Goal: Information Seeking & Learning: Check status

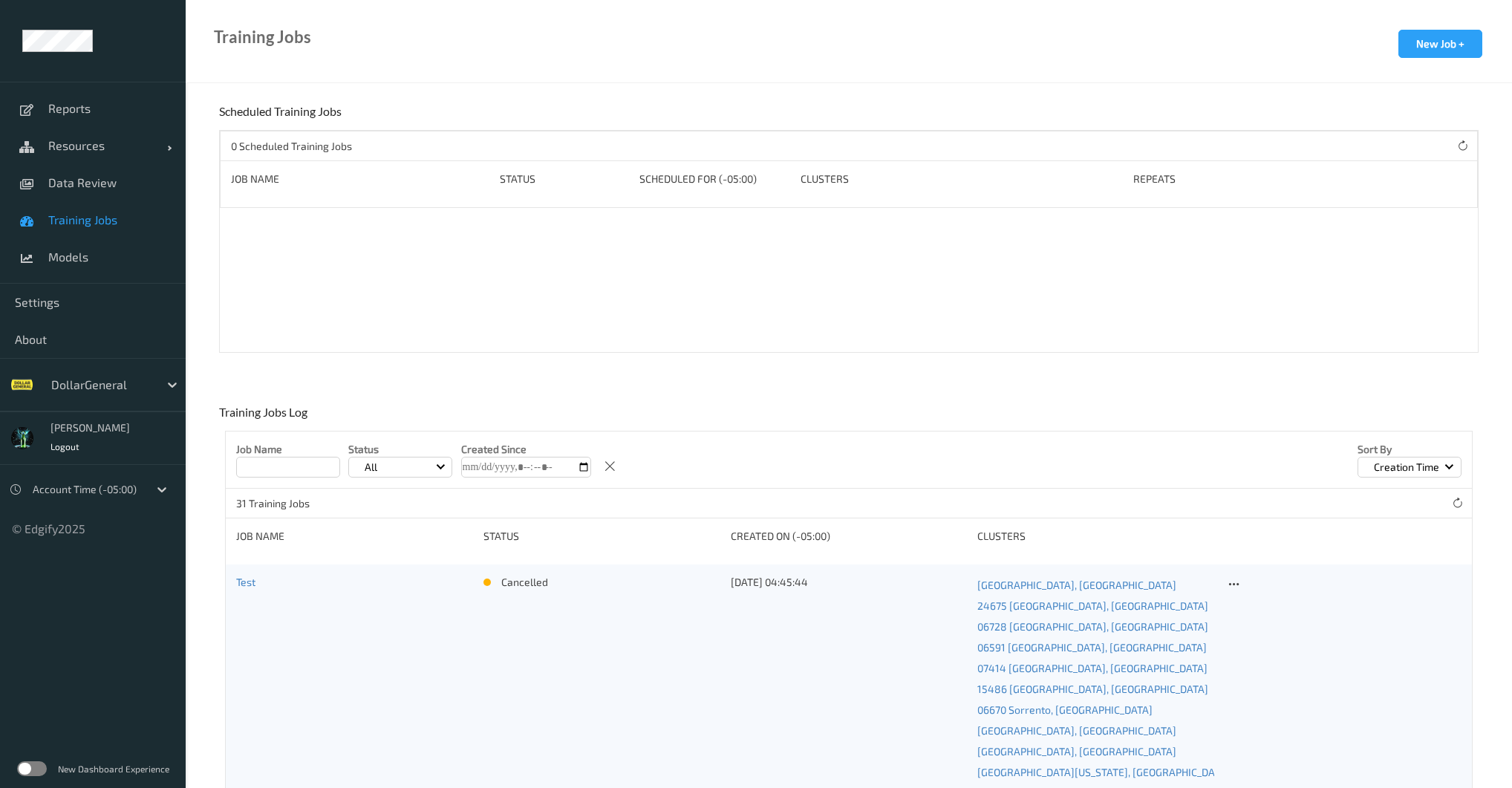
click at [87, 396] on div "DollarGeneral" at bounding box center [115, 384] width 142 height 28
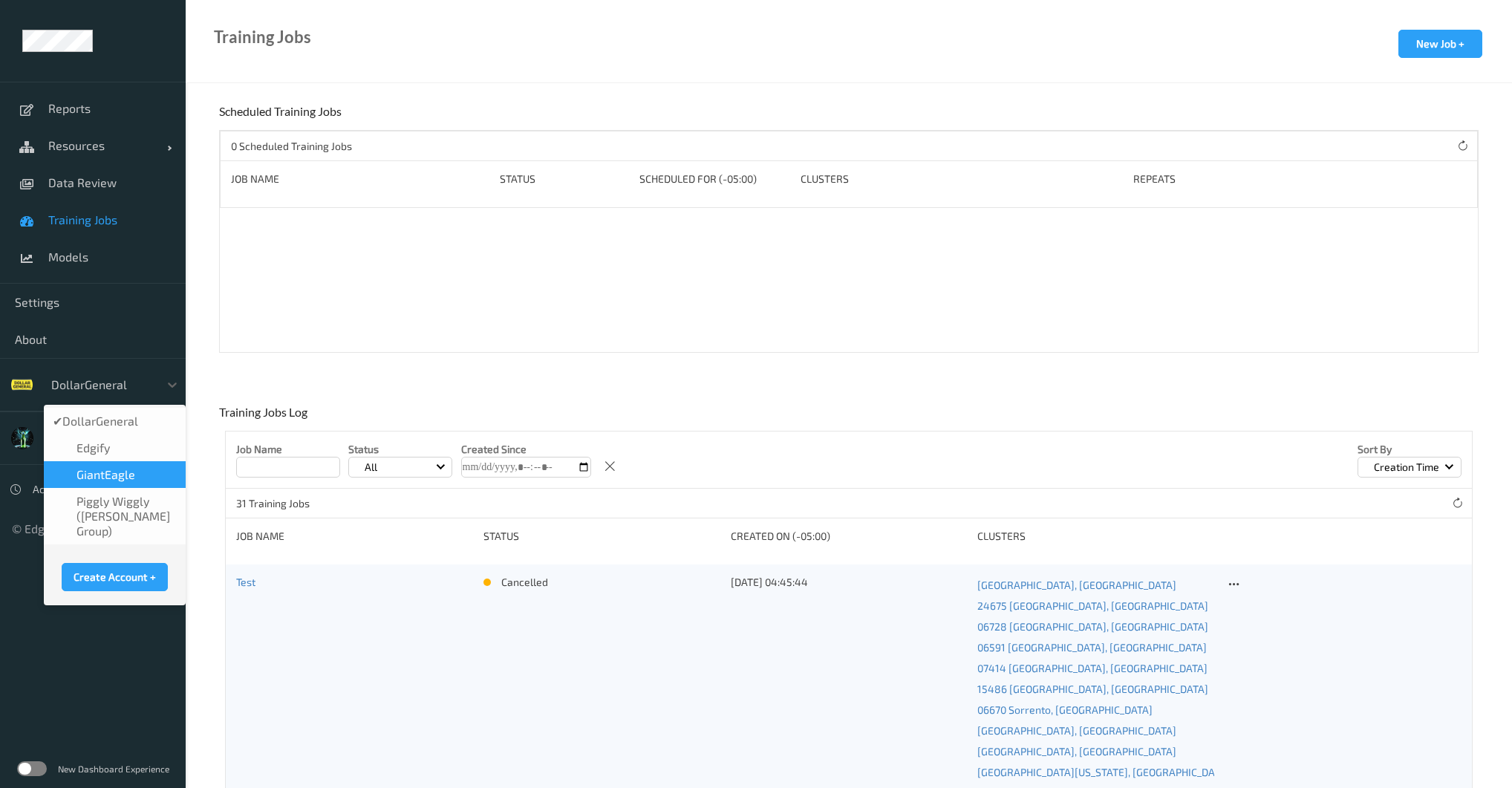
click at [116, 481] on span "GiantEagle" at bounding box center [106, 474] width 59 height 15
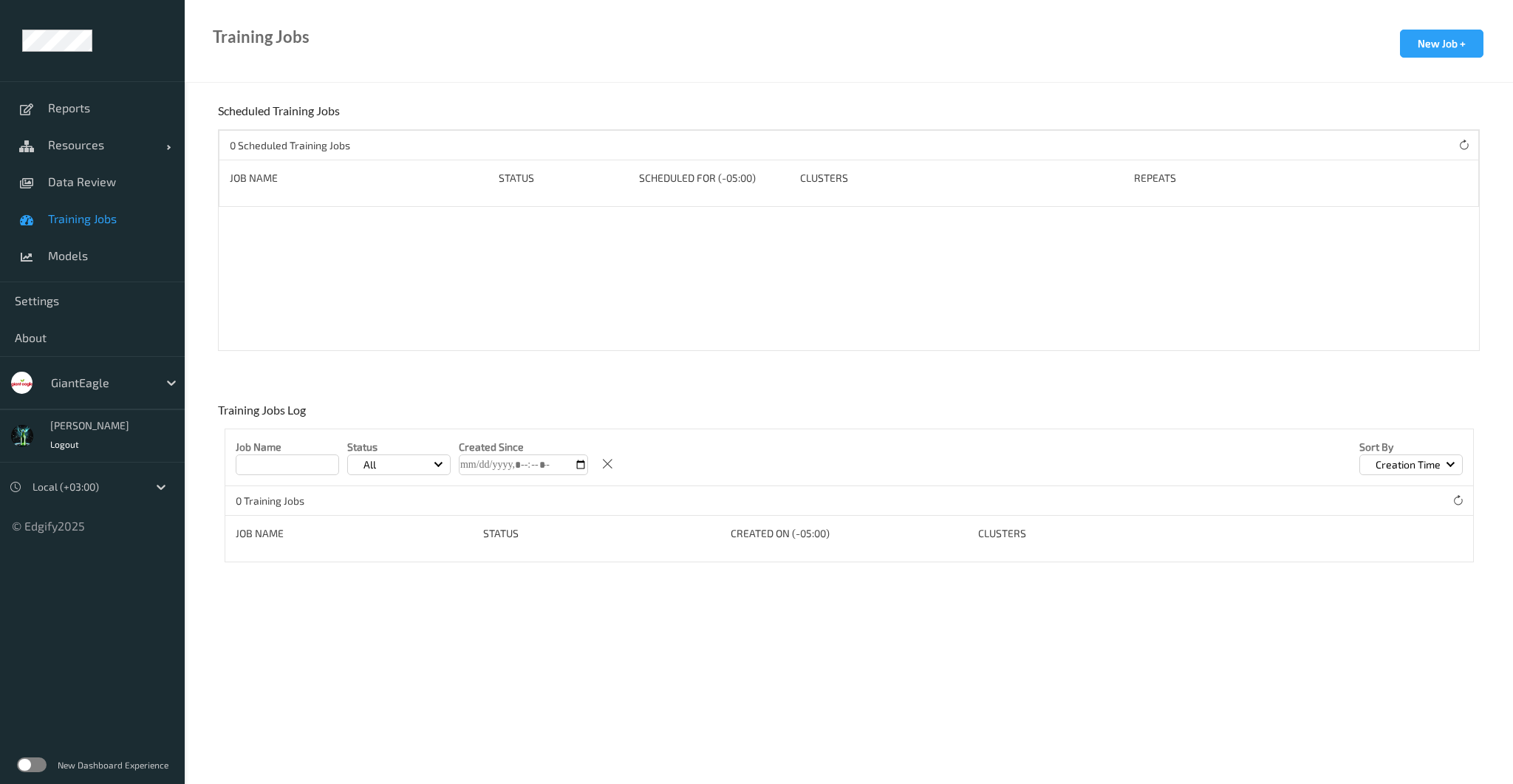
click at [106, 214] on span "Training Jobs" at bounding box center [108, 219] width 122 height 15
click at [113, 186] on span "Data Review" at bounding box center [108, 182] width 122 height 15
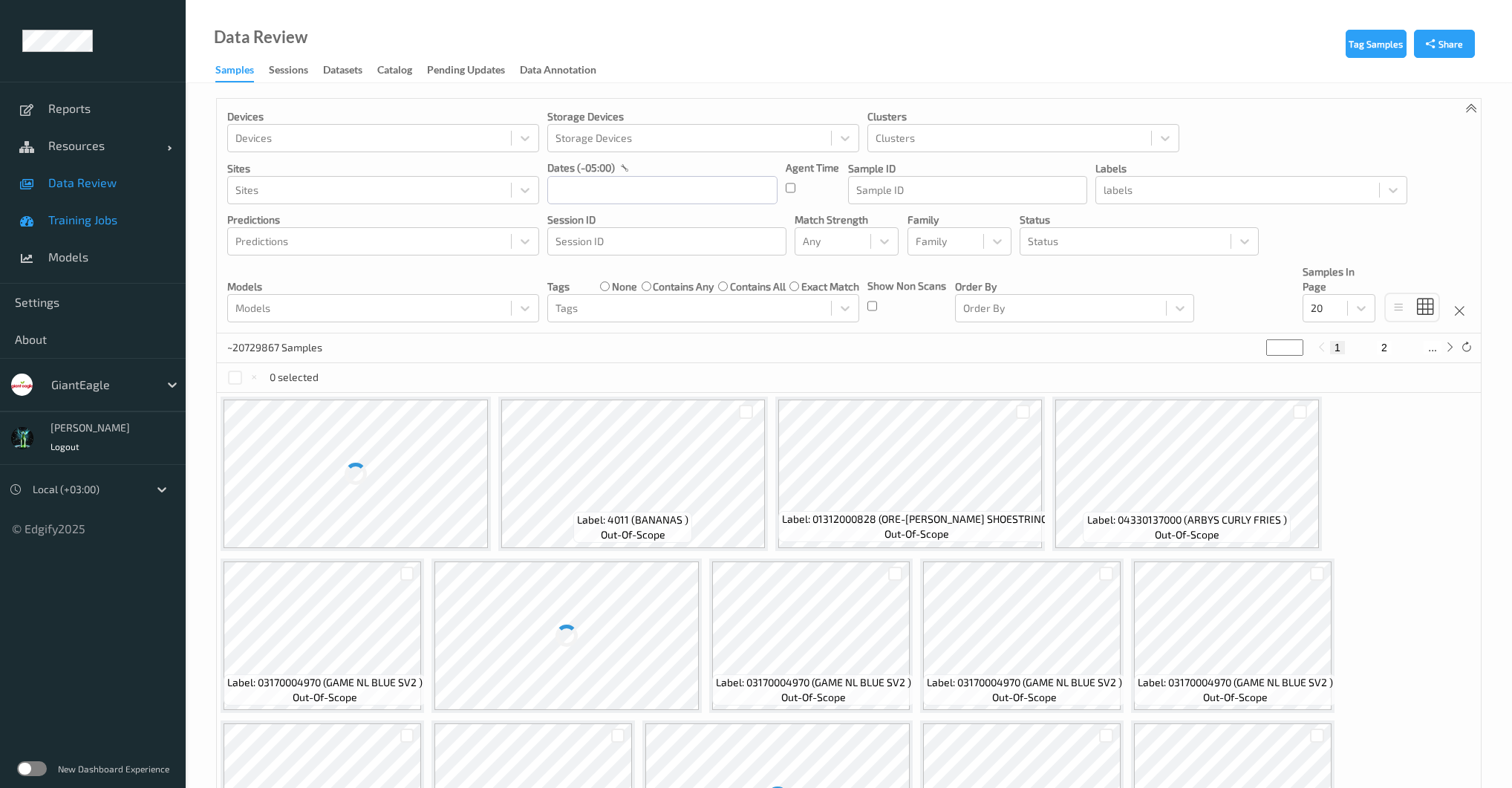
click at [121, 211] on link "Training Jobs" at bounding box center [93, 220] width 186 height 37
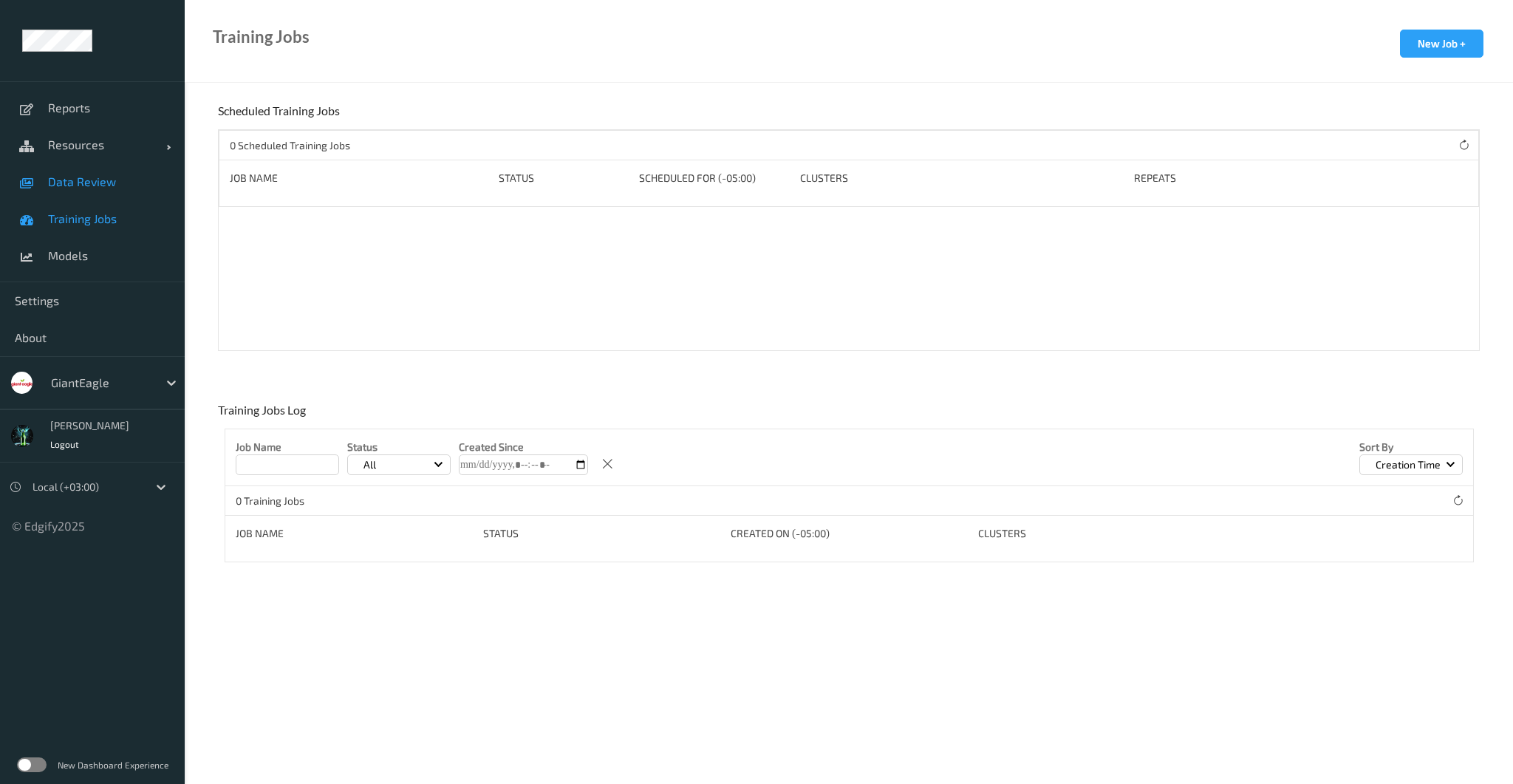
click at [120, 188] on span "Data Review" at bounding box center [108, 182] width 122 height 15
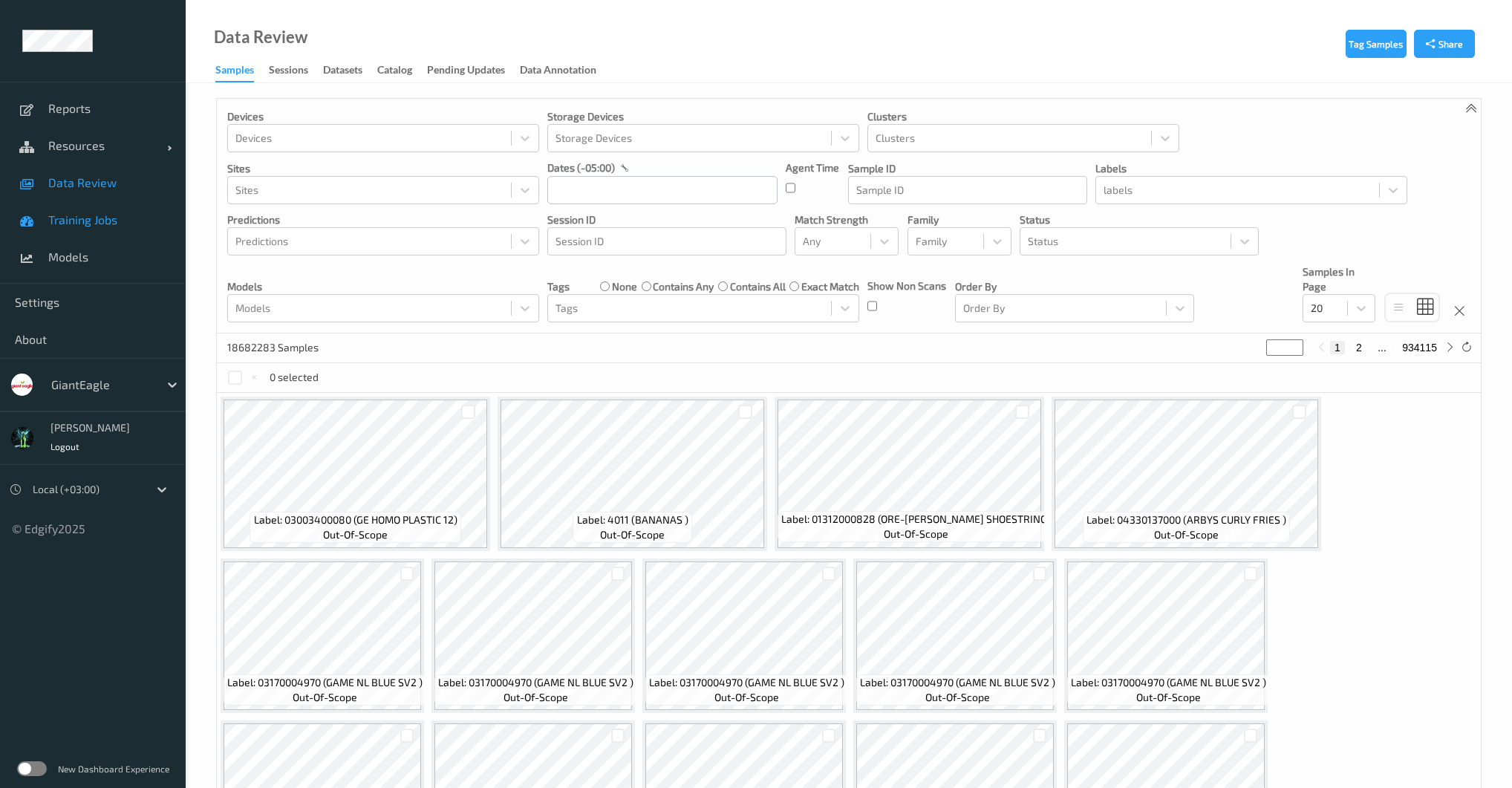
click at [120, 209] on link "Training Jobs" at bounding box center [93, 220] width 186 height 37
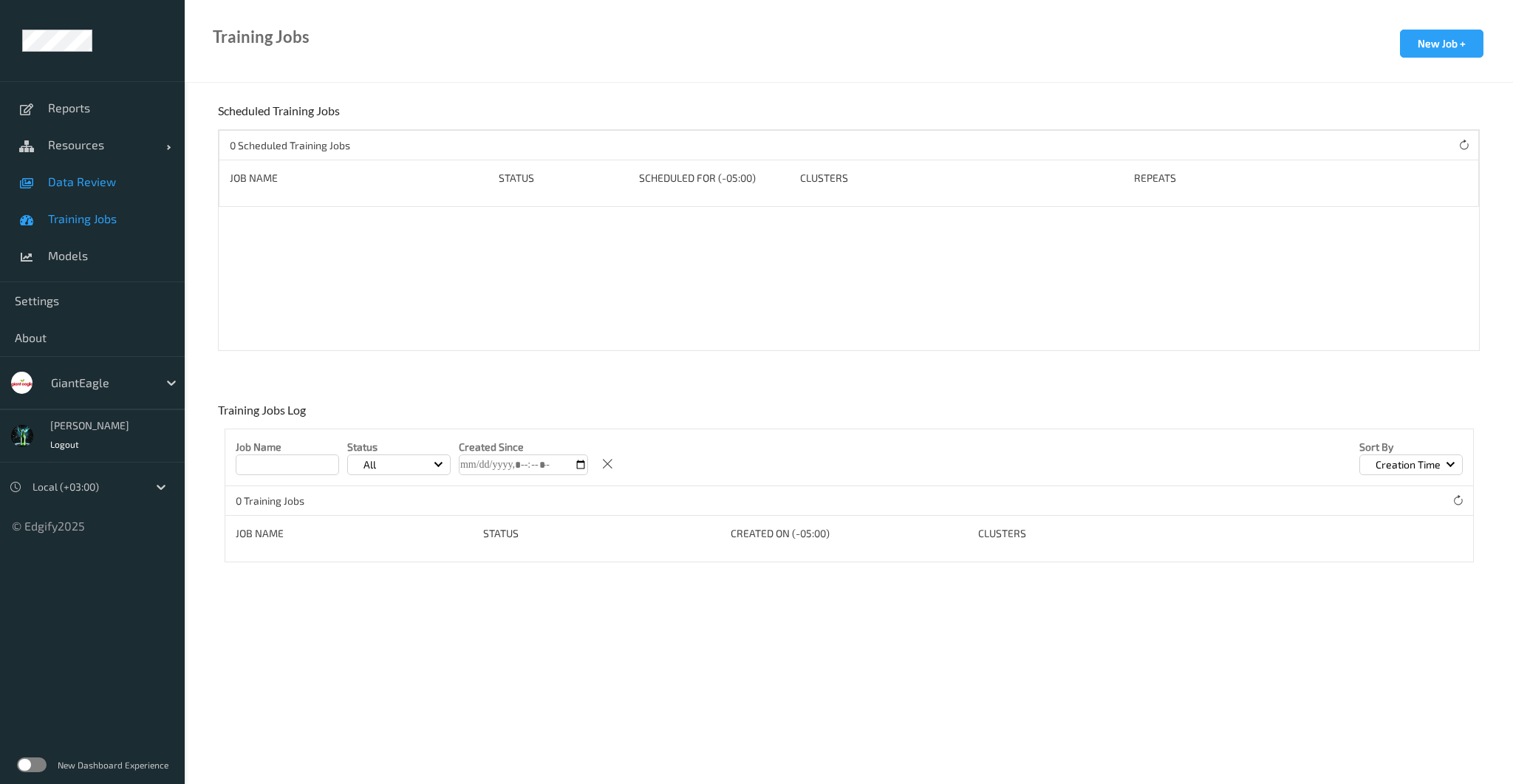
click at [151, 172] on link "Data Review" at bounding box center [92, 182] width 185 height 37
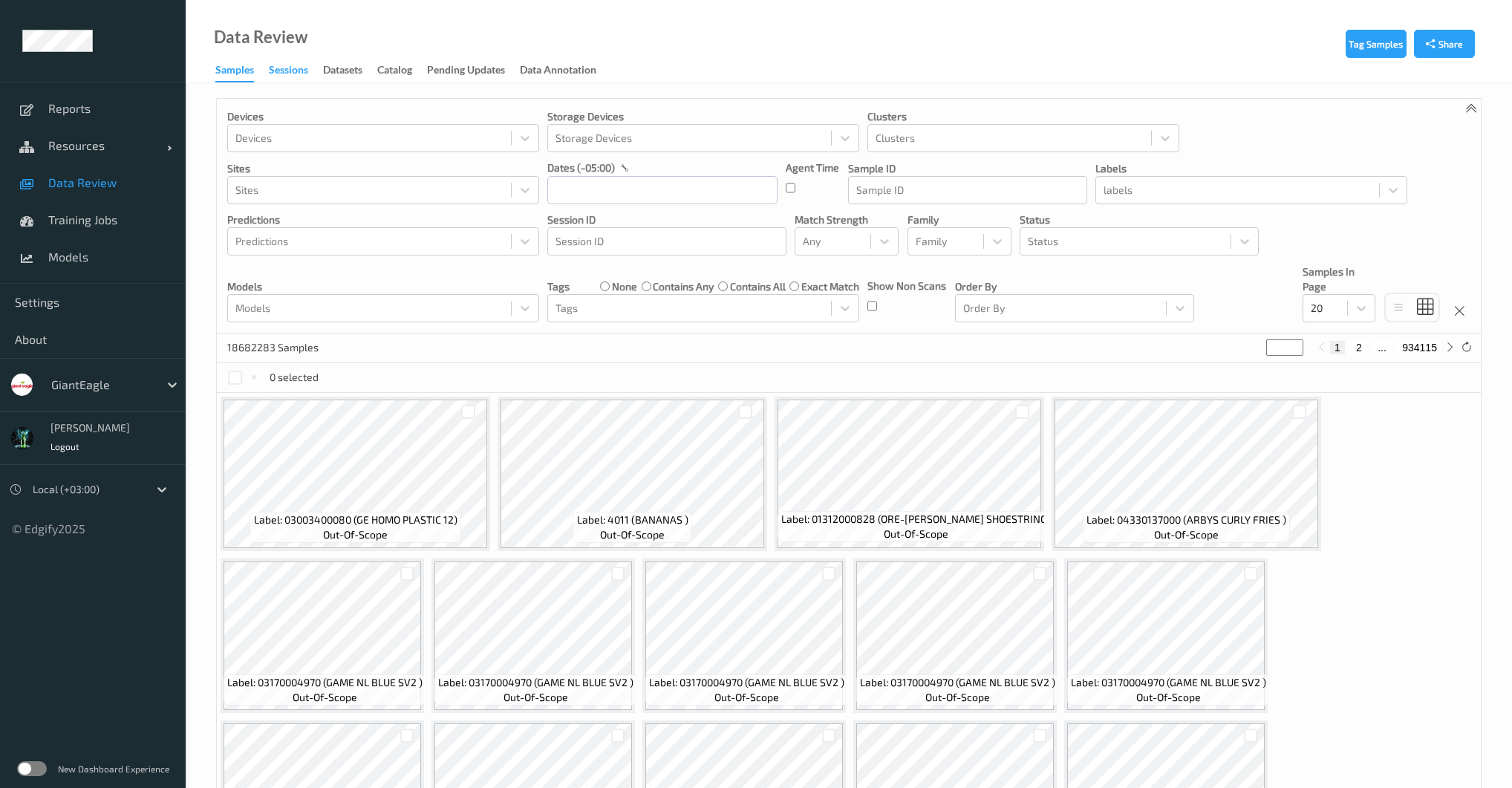
click at [289, 80] on div "Sessions" at bounding box center [288, 71] width 40 height 18
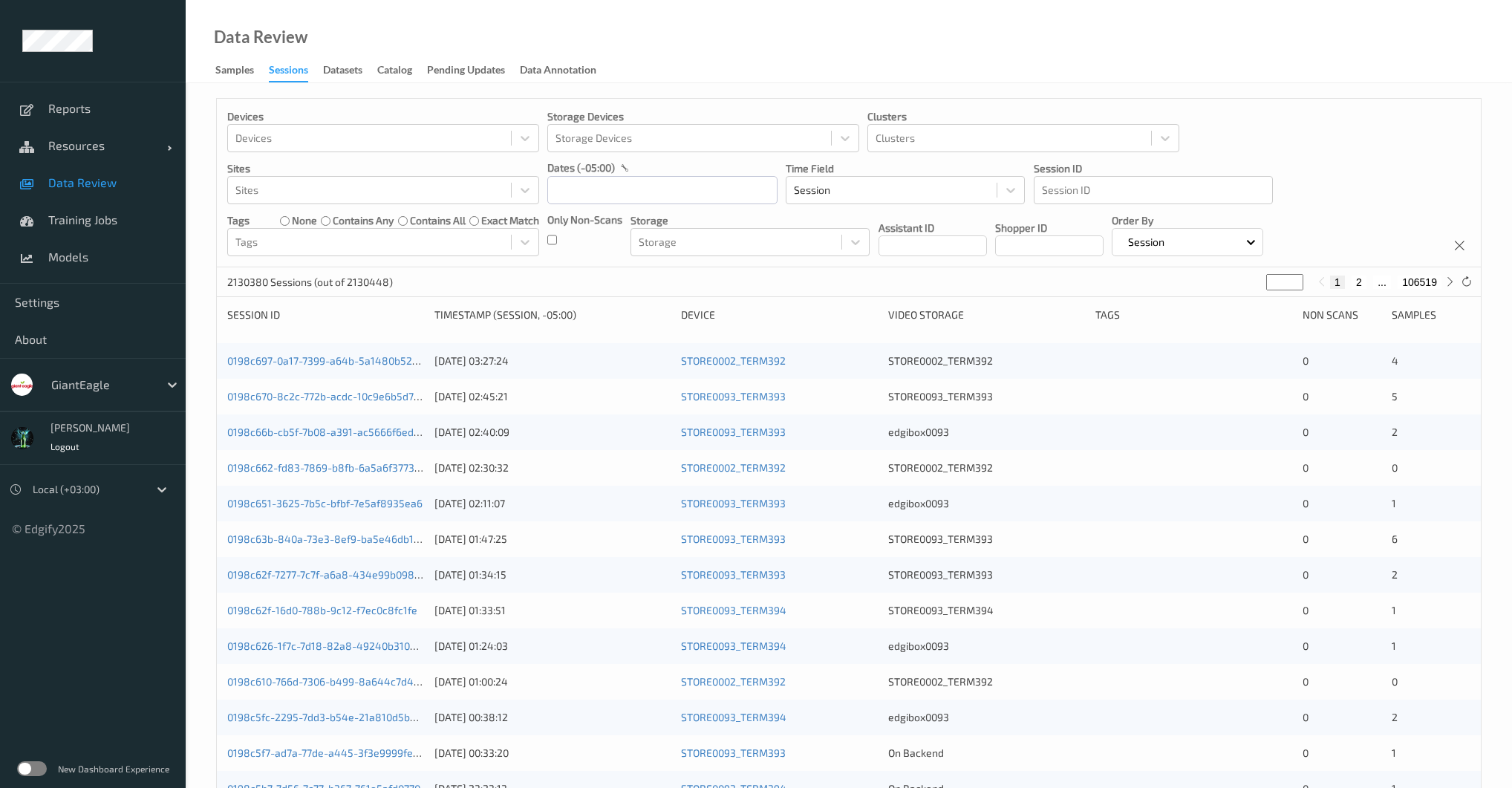
click at [557, 240] on div "Only Non-Scans" at bounding box center [584, 234] width 75 height 44
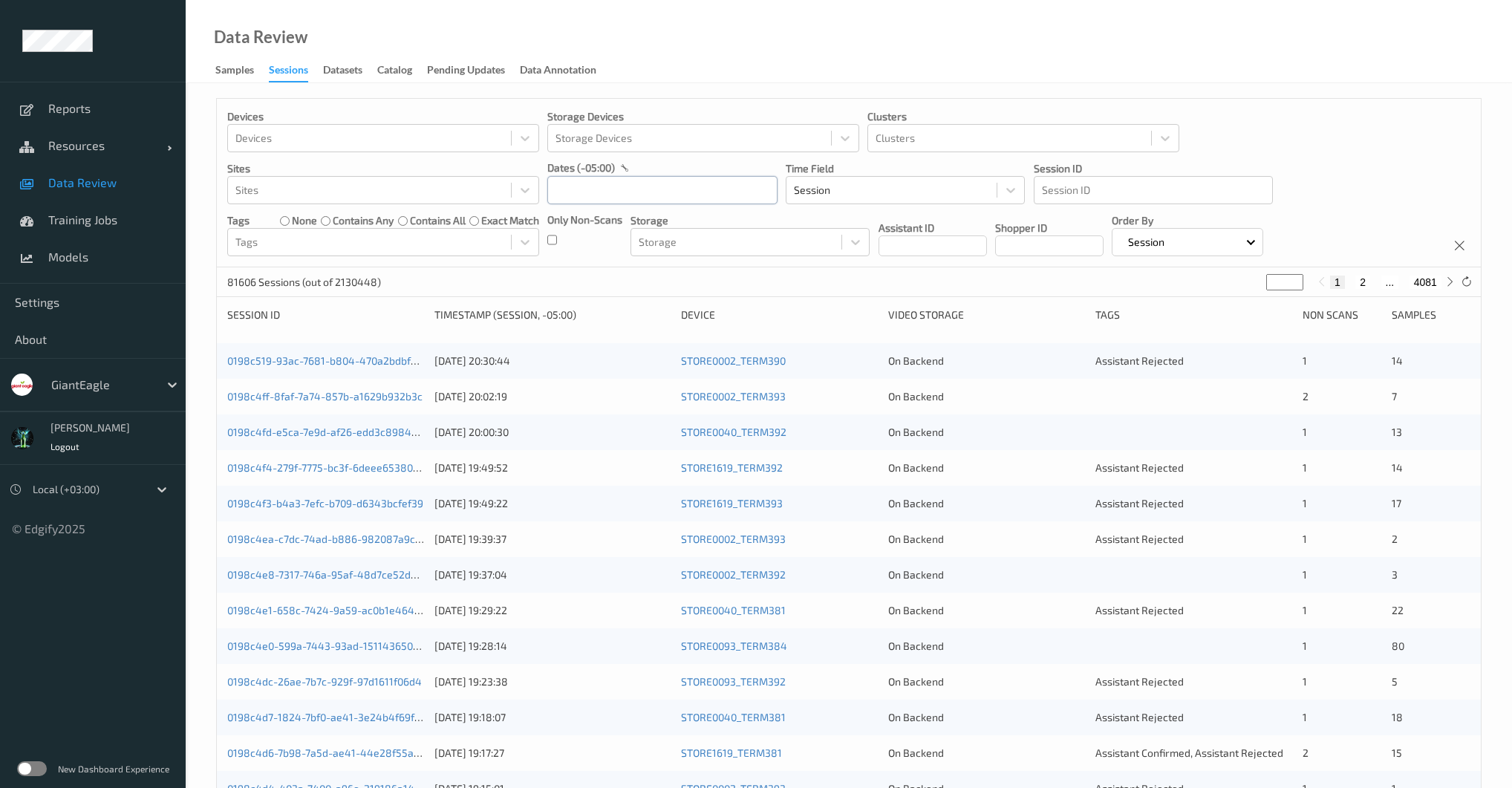
click at [593, 185] on input "text" at bounding box center [662, 190] width 231 height 28
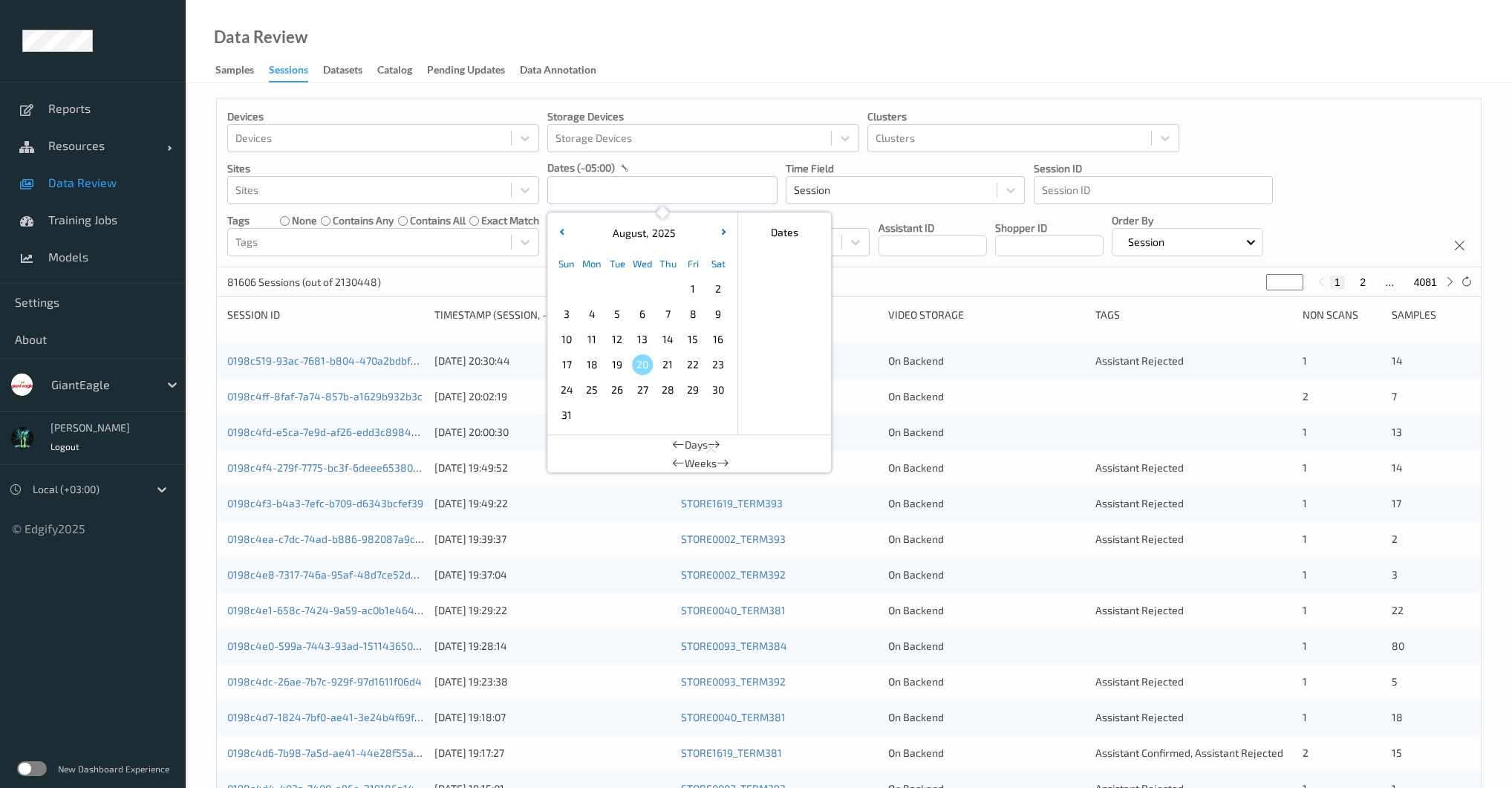
click at [564, 309] on span "3" at bounding box center [566, 314] width 21 height 21
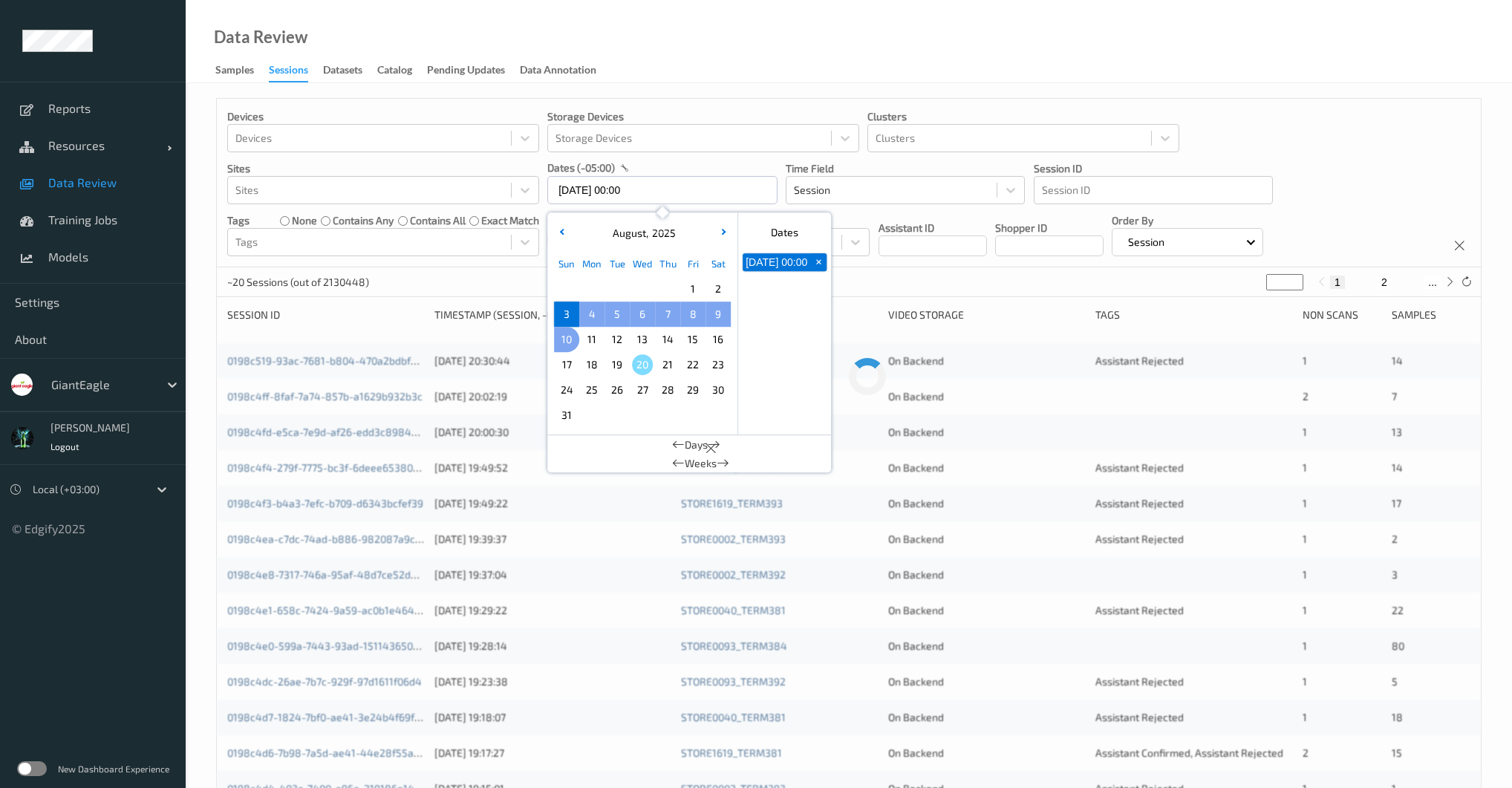
click at [567, 334] on span "10" at bounding box center [566, 339] width 21 height 21
type input "03/08/2025 00:00 -> 10/08/2025 23:59"
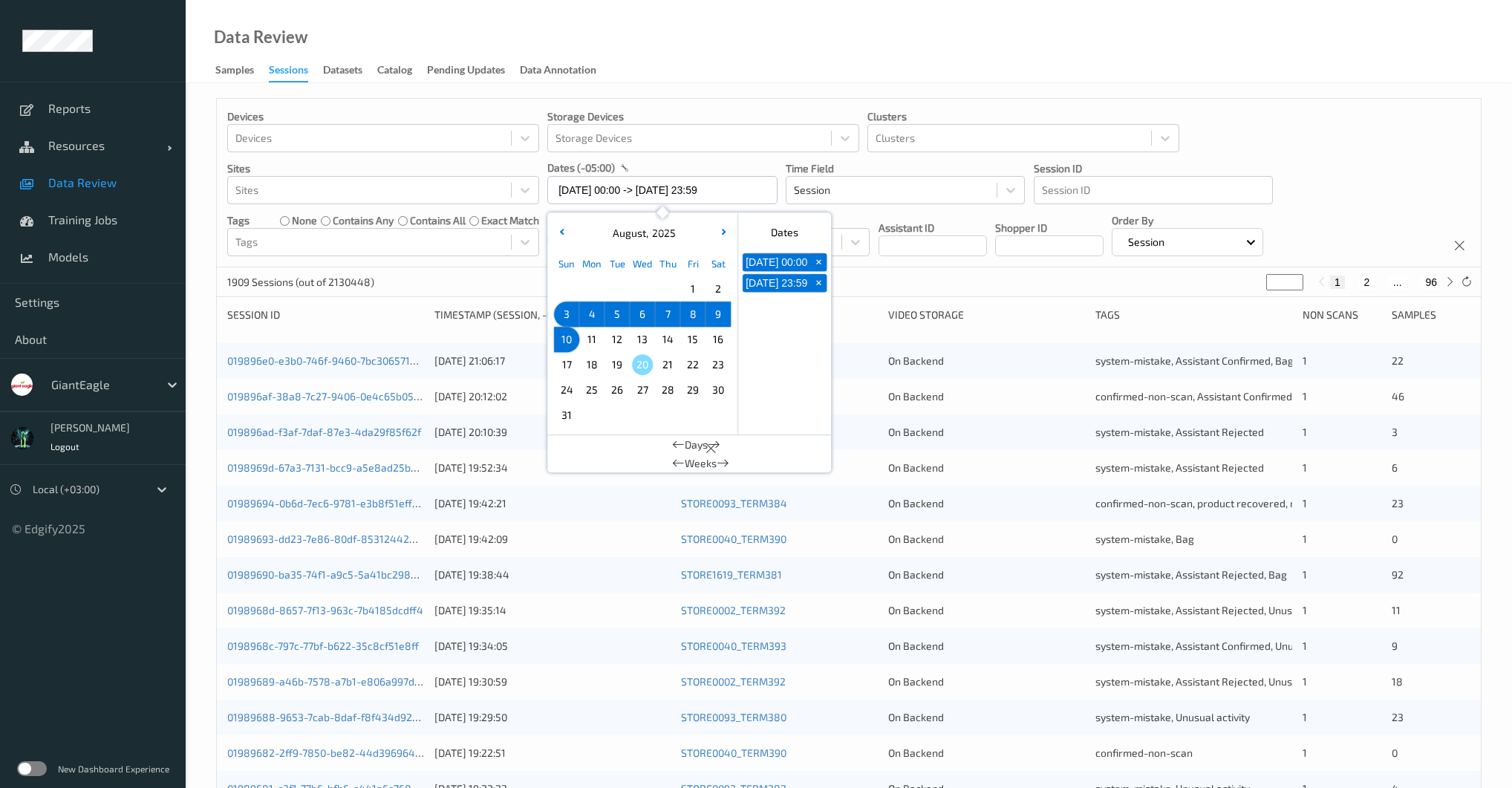
click at [519, 266] on div "Devices Devices Storage Devices Storage Devices Clusters Clusters Sites Sites d…" at bounding box center [849, 183] width 1264 height 169
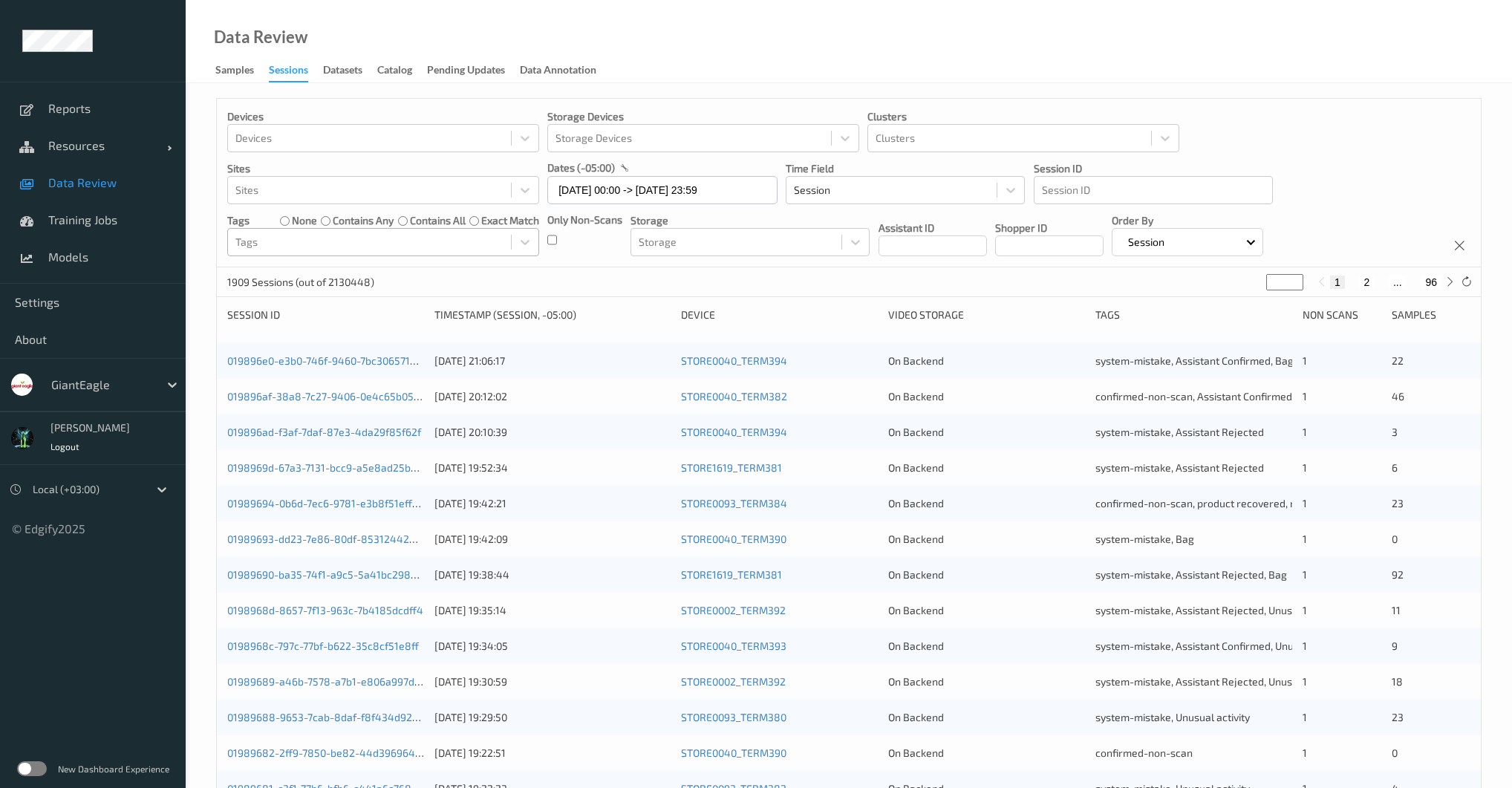
click at [459, 243] on div at bounding box center [369, 242] width 268 height 18
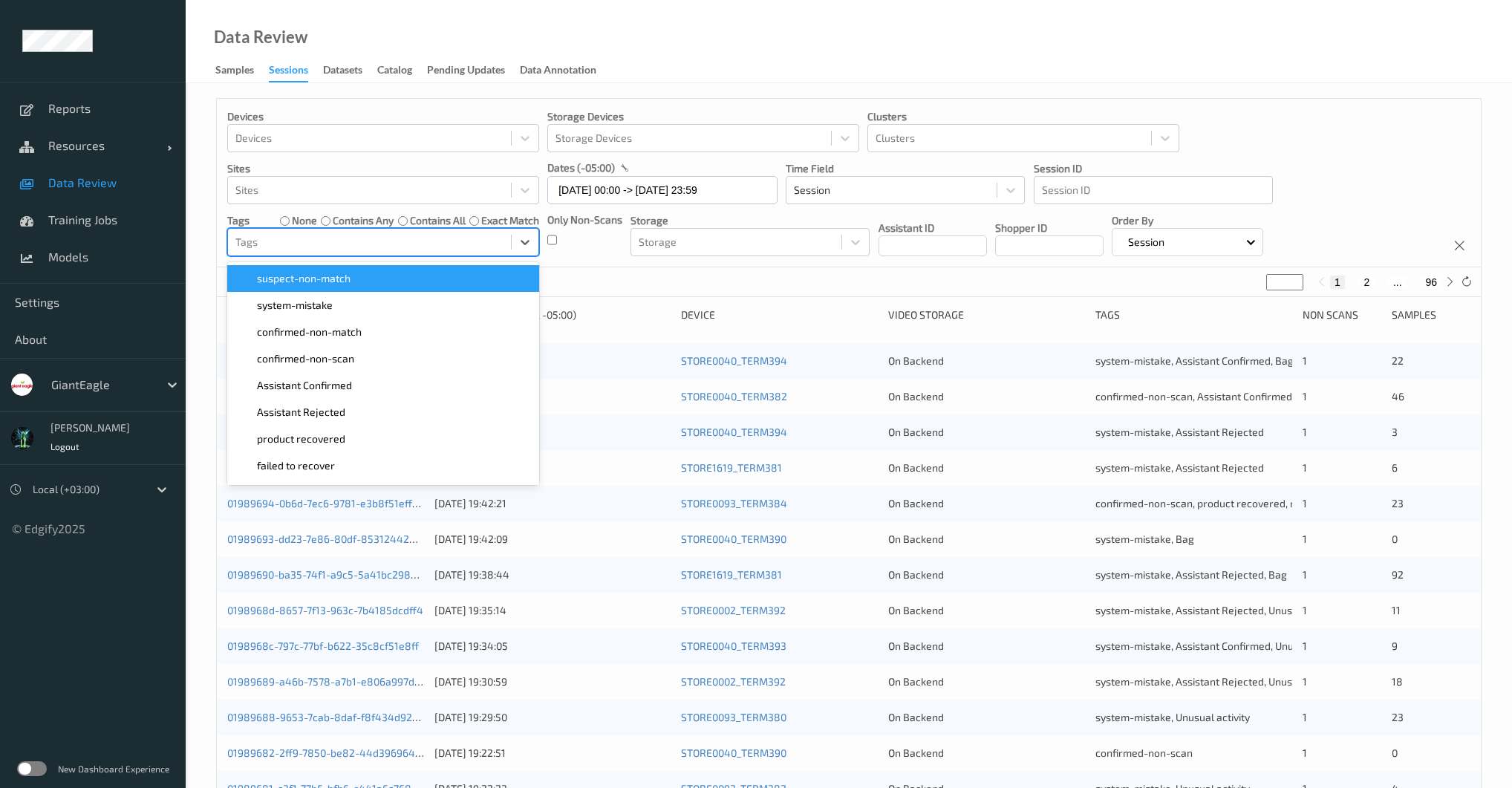
click at [438, 297] on div "system-mistake" at bounding box center [383, 305] width 294 height 15
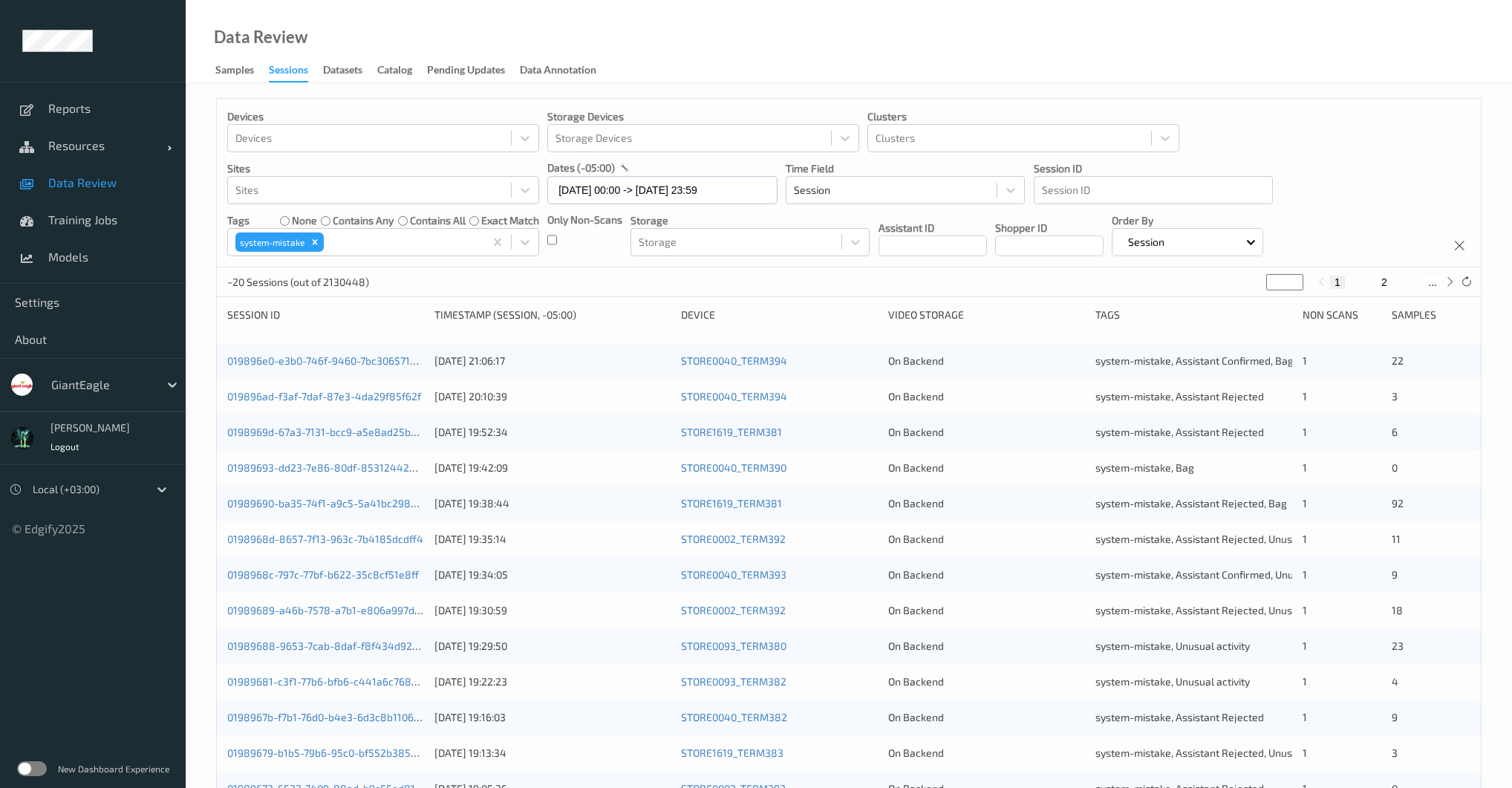
click at [588, 260] on div "Devices Devices Storage Devices Storage Devices Clusters Clusters Sites Sites d…" at bounding box center [849, 183] width 1264 height 169
click at [1377, 279] on button "2" at bounding box center [1384, 282] width 15 height 13
type input "*"
click at [1338, 282] on button "1" at bounding box center [1338, 282] width 15 height 13
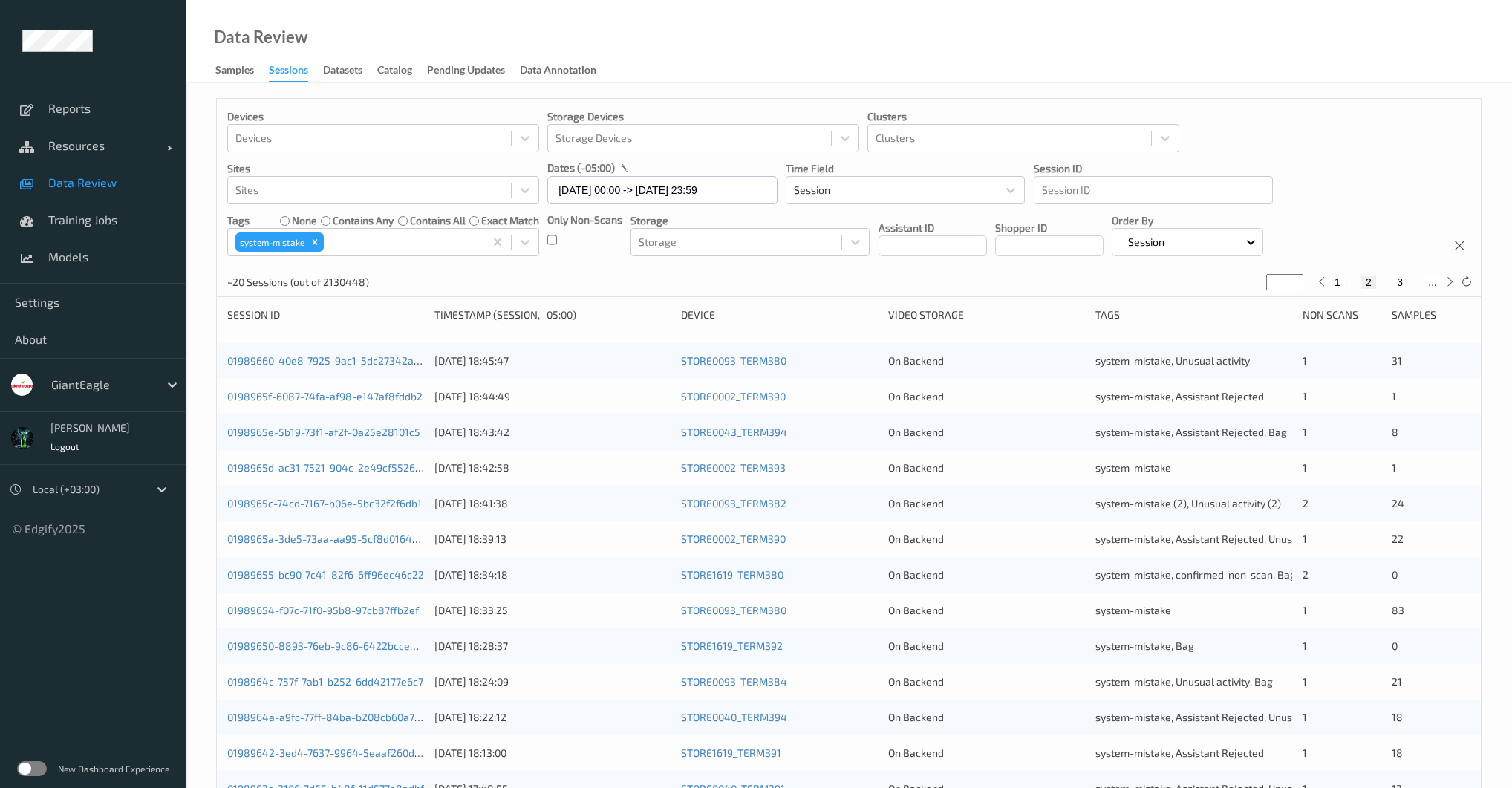
type input "*"
click at [311, 243] on icon "Remove system-mistake" at bounding box center [315, 242] width 11 height 11
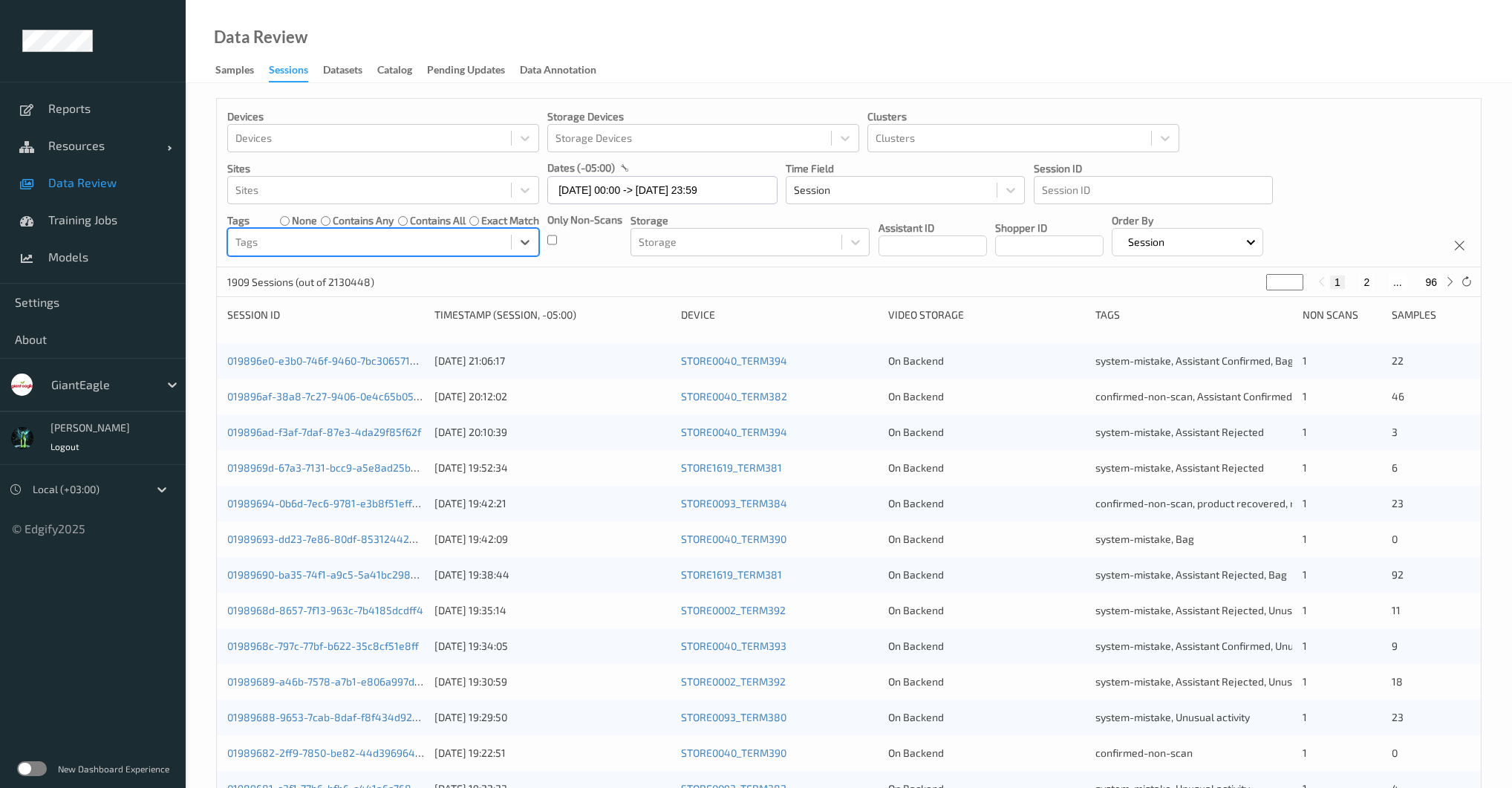
click at [306, 243] on div at bounding box center [369, 242] width 268 height 18
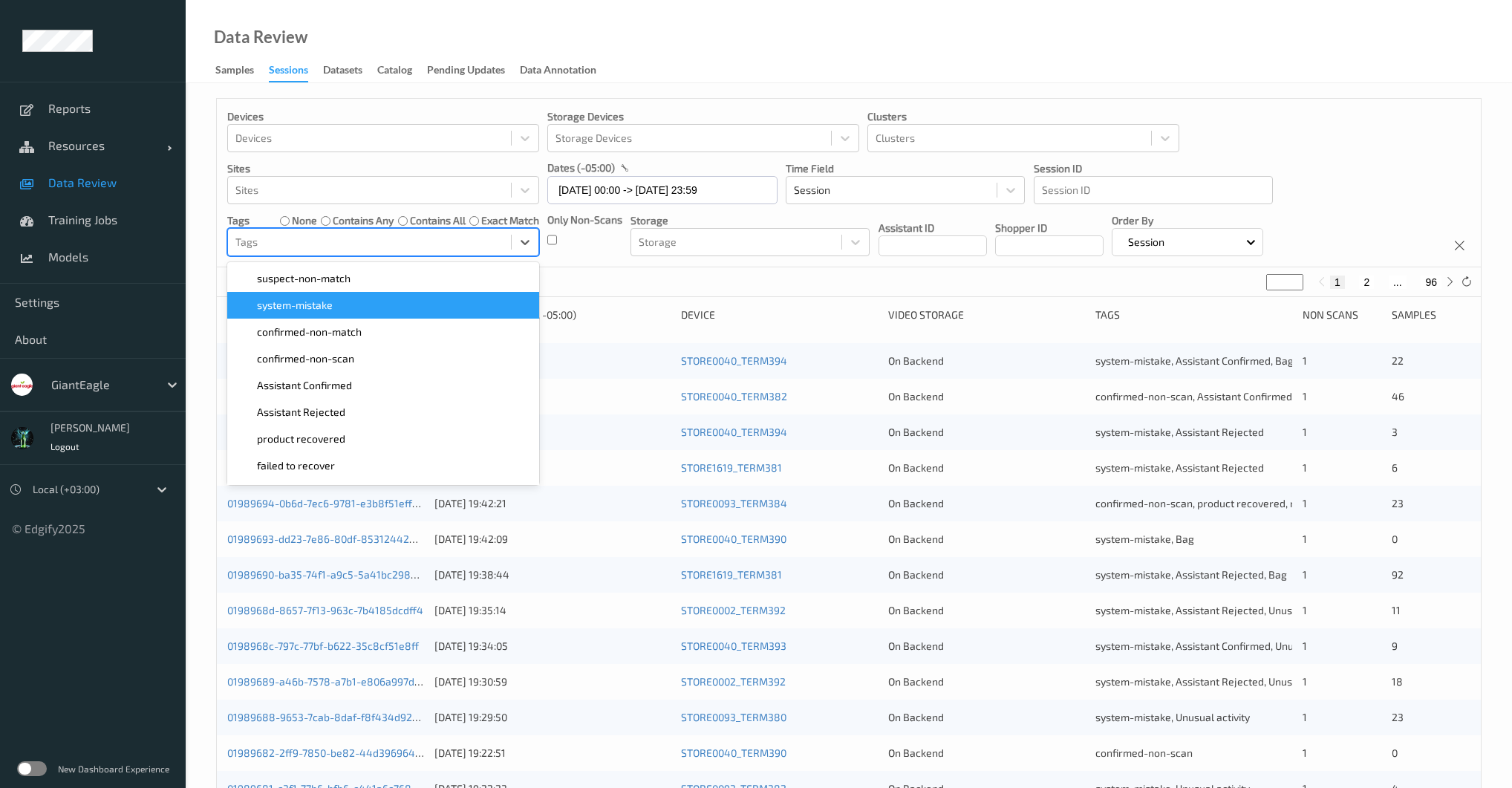
click at [314, 299] on span "system-mistake" at bounding box center [295, 305] width 76 height 15
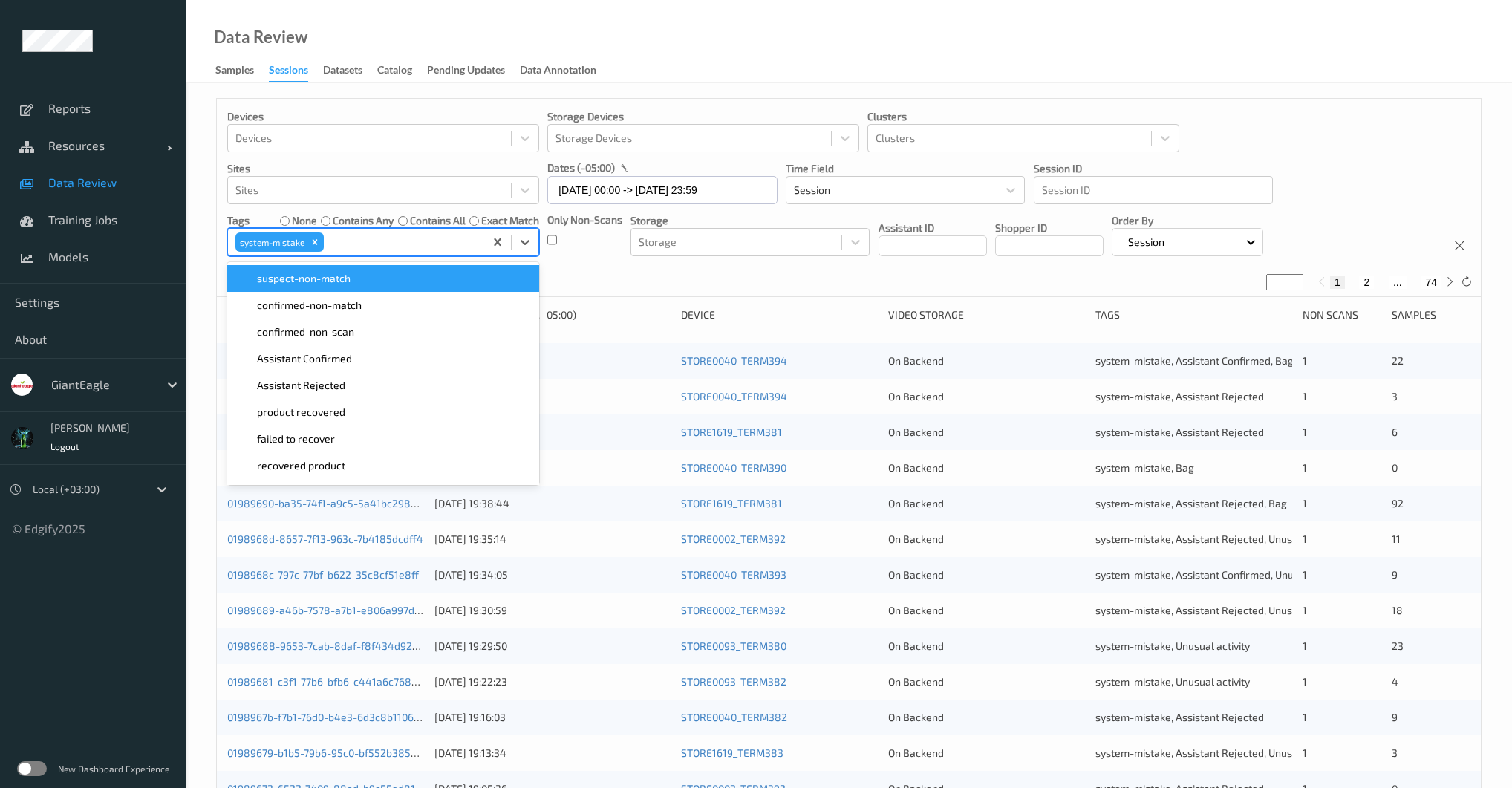
click at [219, 251] on div "Devices Devices Storage Devices Storage Devices Clusters Clusters Sites Sites d…" at bounding box center [849, 183] width 1264 height 169
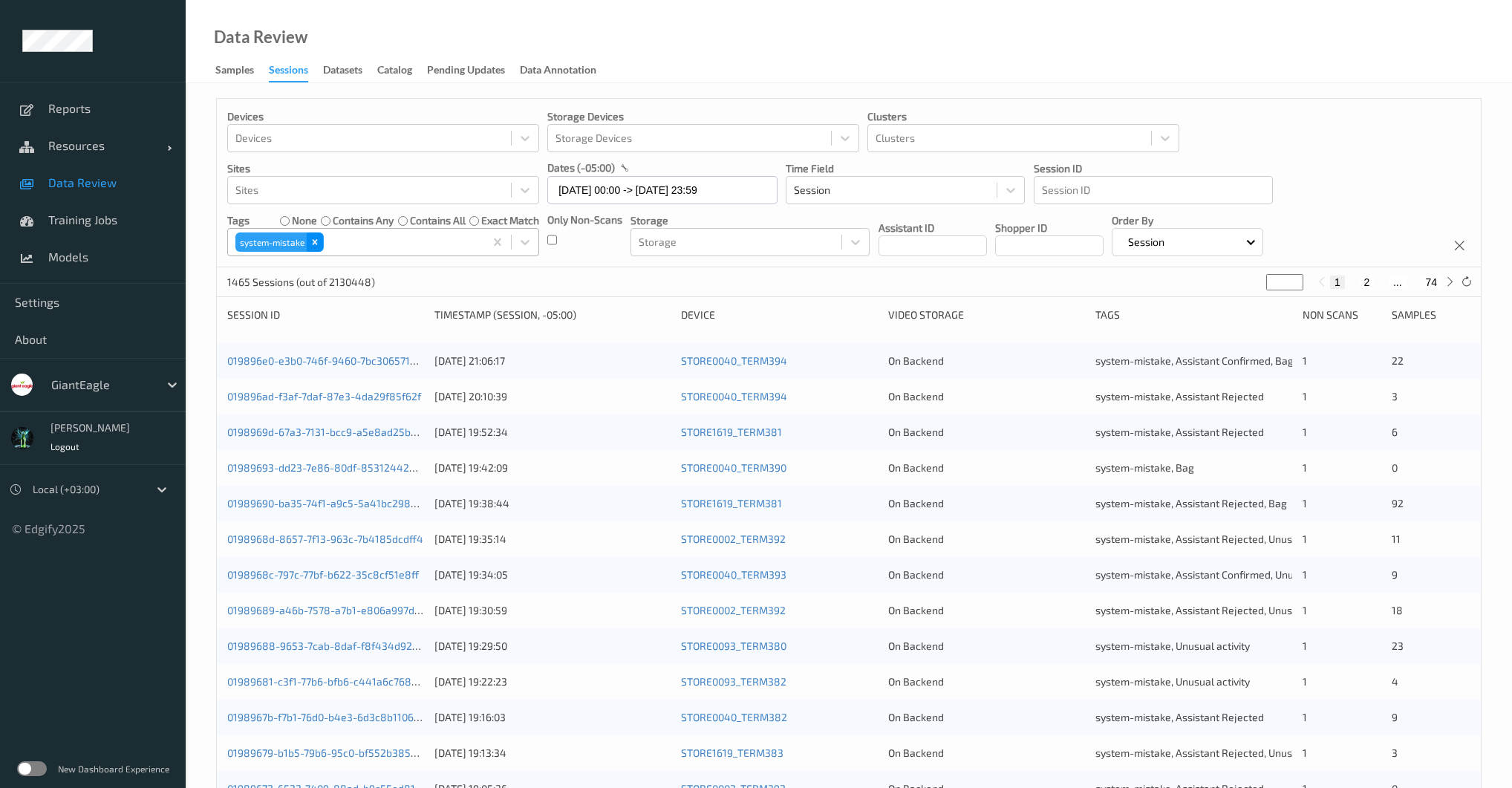
click at [310, 244] on icon "Remove system-mistake" at bounding box center [315, 242] width 11 height 11
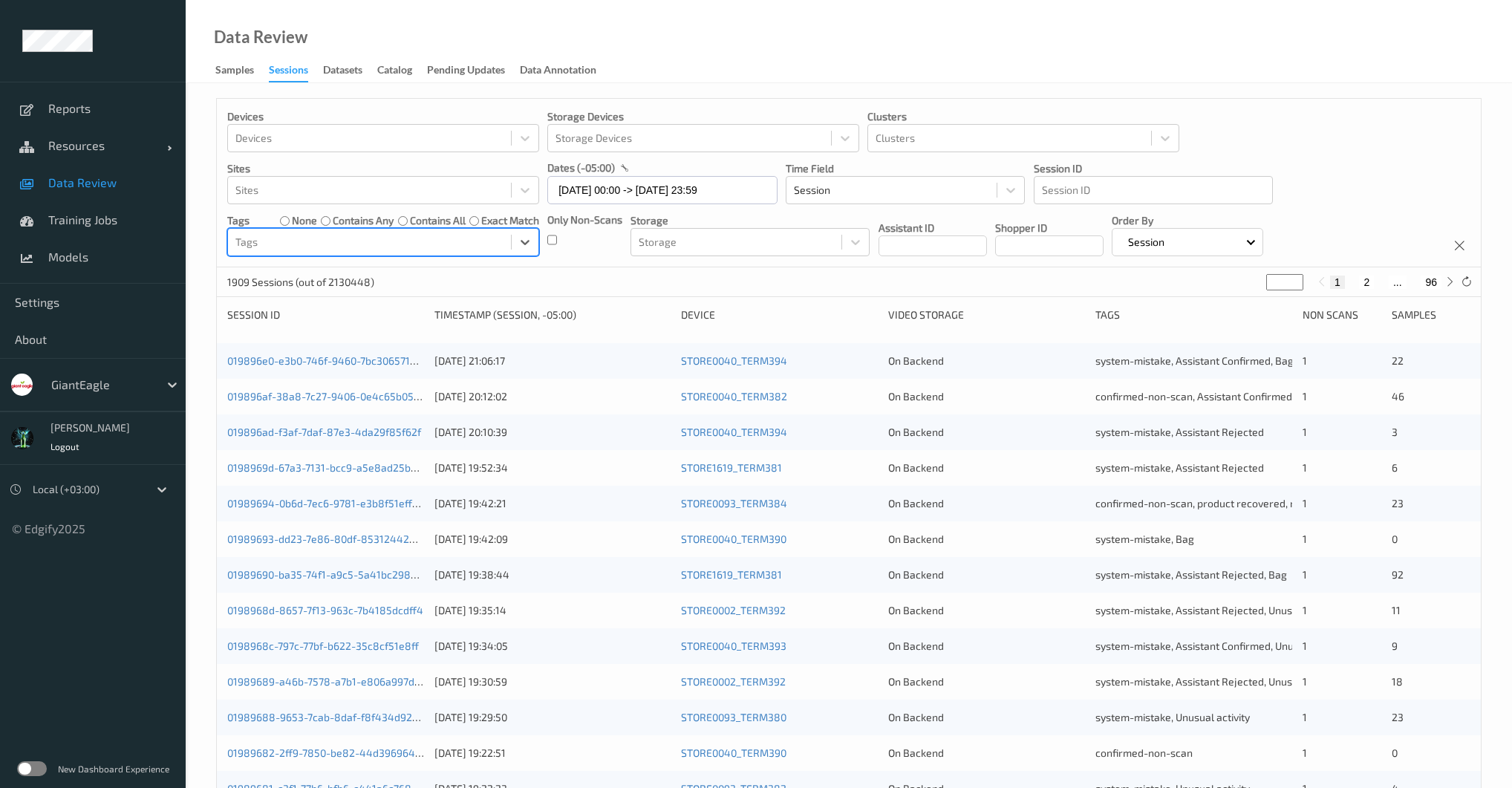
click at [298, 245] on div at bounding box center [369, 242] width 268 height 18
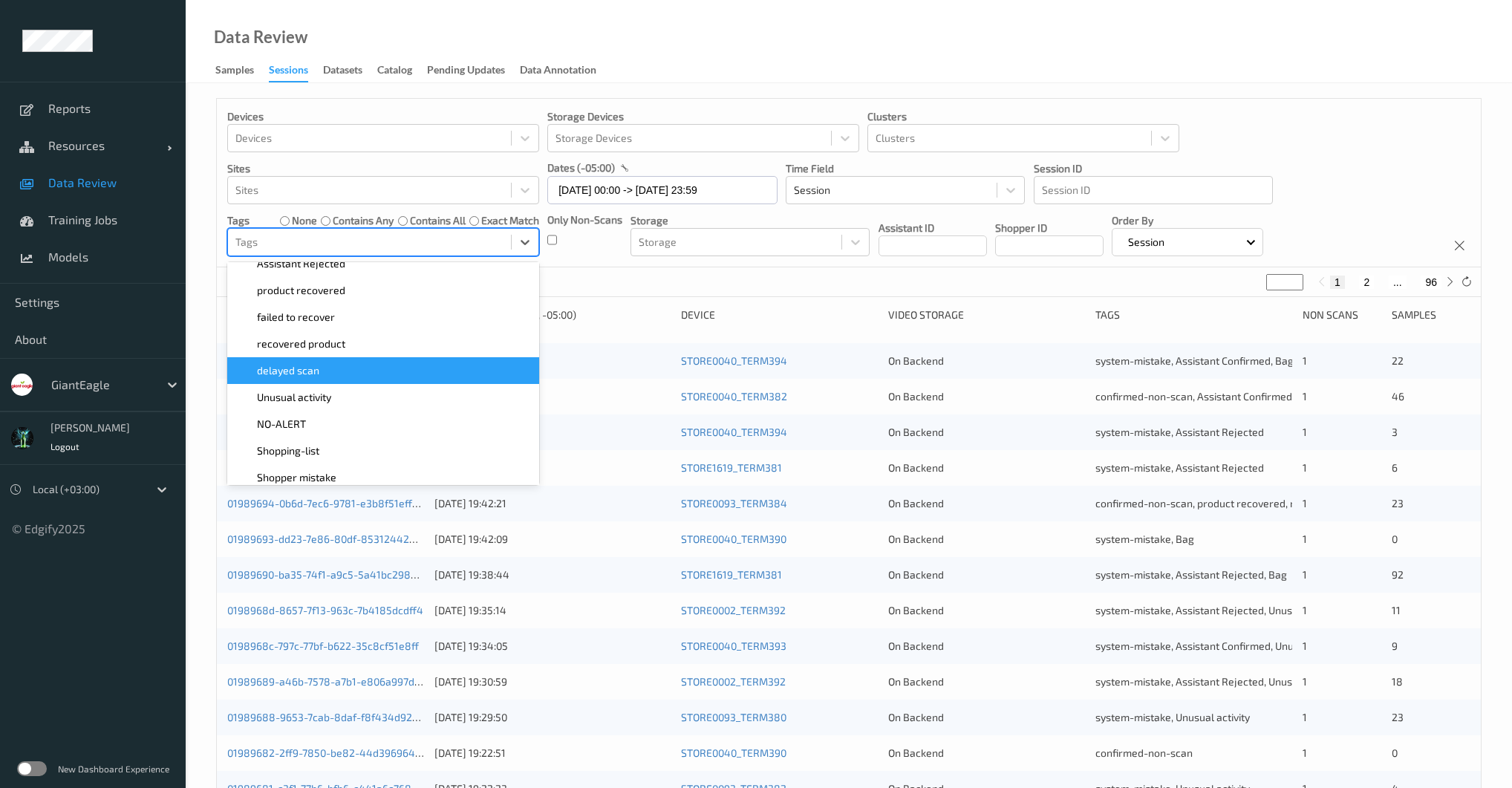
scroll to position [184, 0]
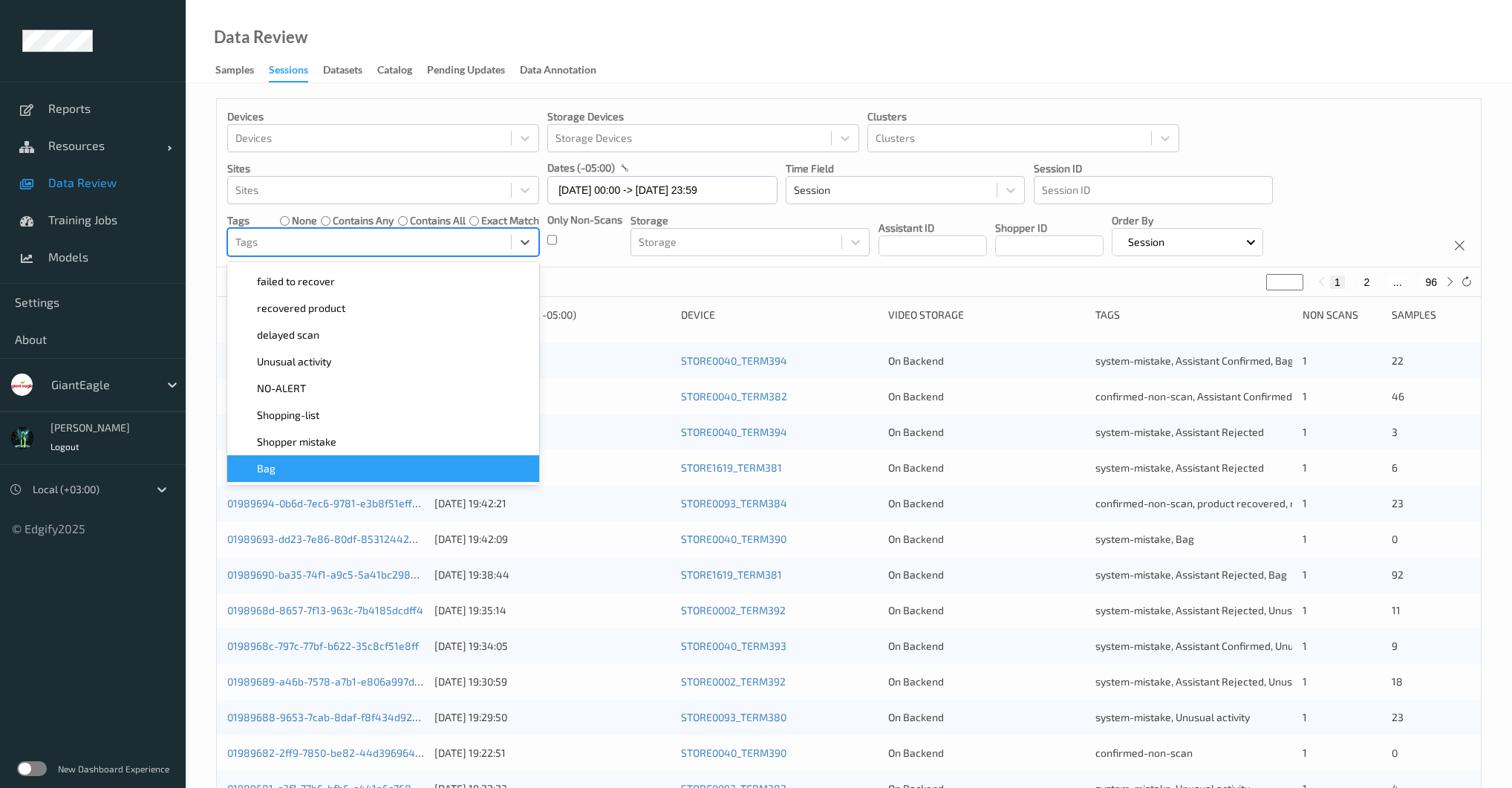
click at [337, 455] on div "Bag" at bounding box center [383, 468] width 311 height 26
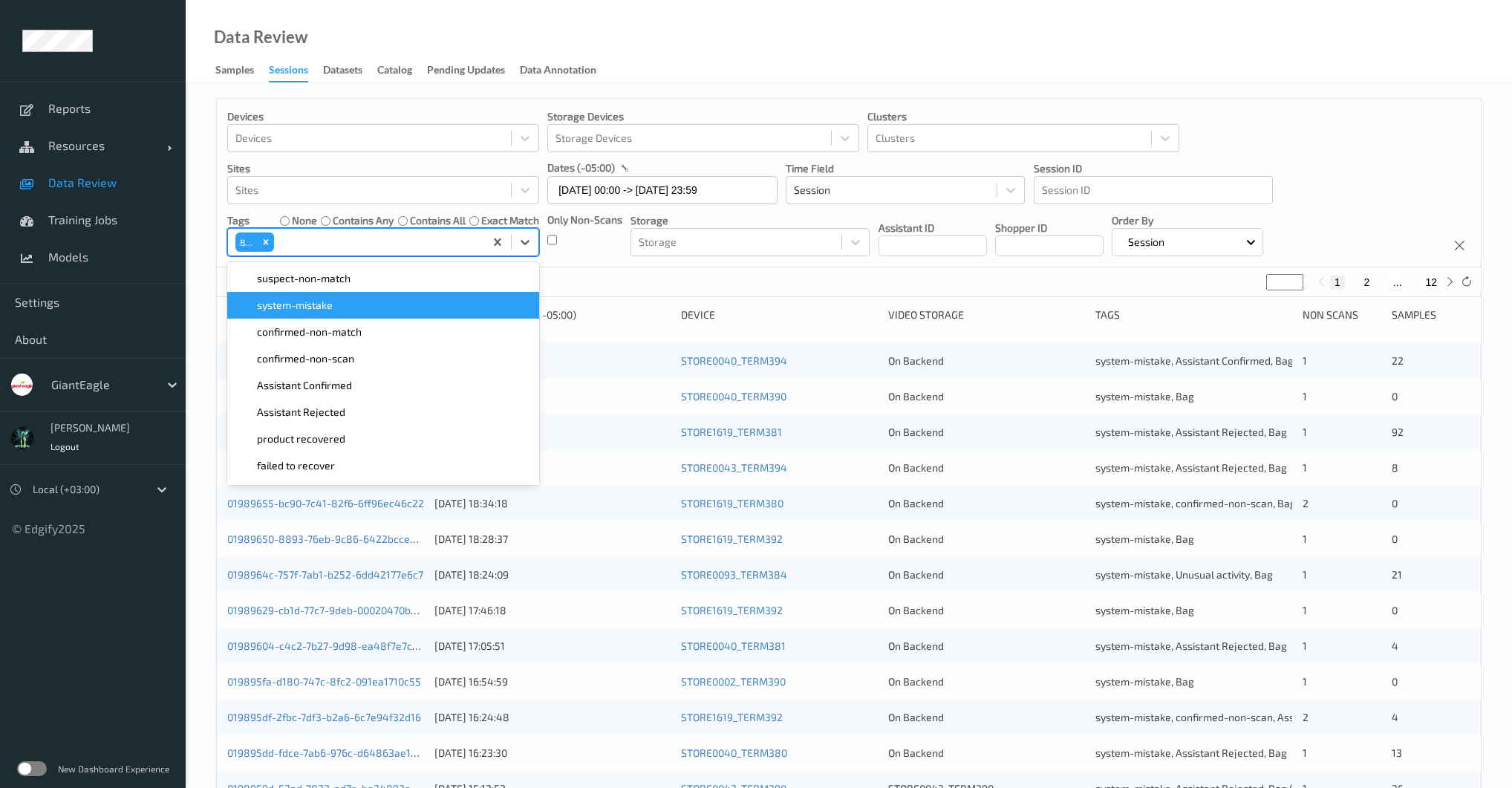
click at [206, 246] on div "Devices Devices Storage Devices Storage Devices Clusters Clusters Sites Sites d…" at bounding box center [849, 600] width 1326 height 1034
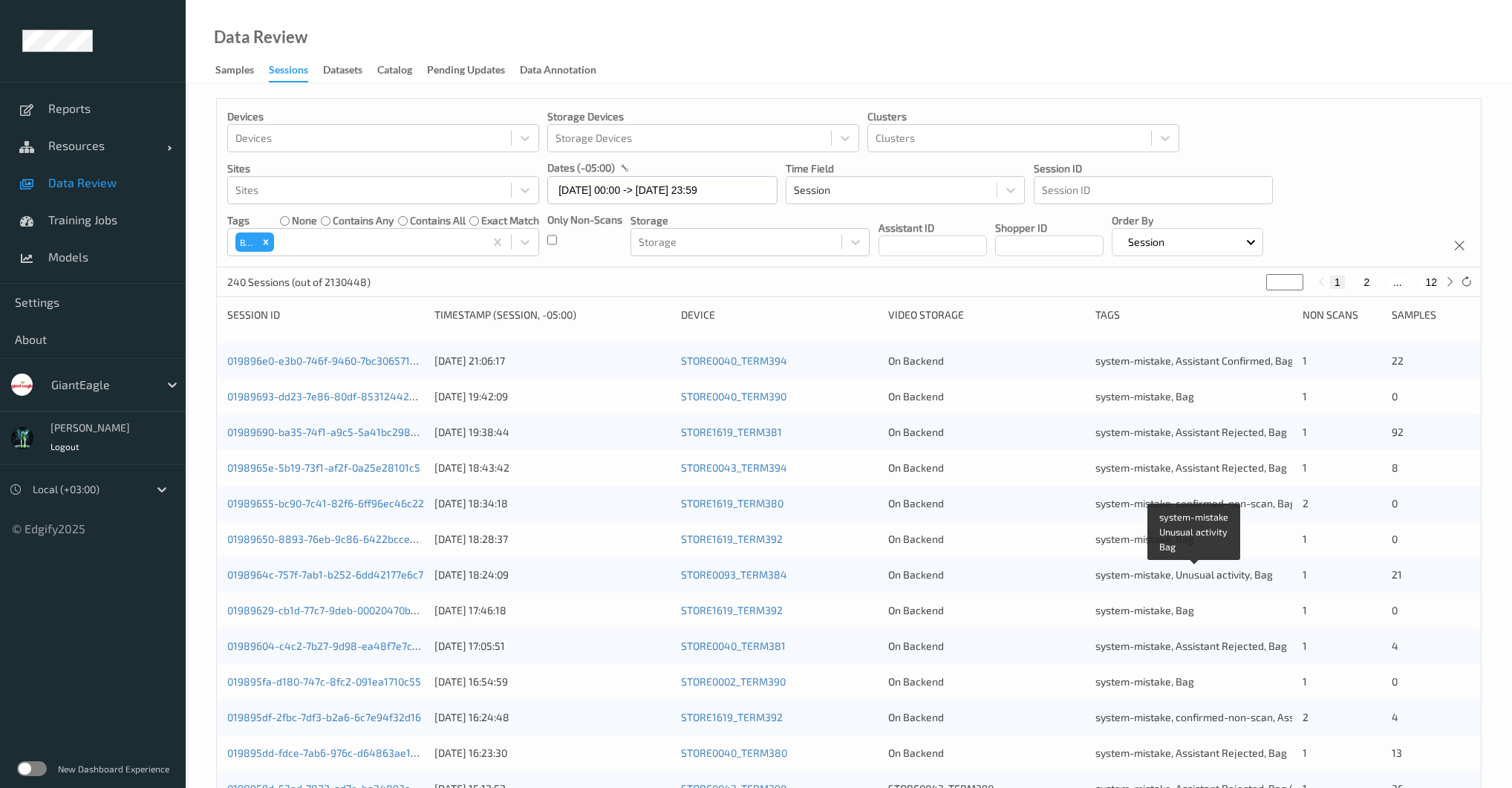
click at [1215, 572] on span "system-mistake, Unusual activity, Bag" at bounding box center [1184, 574] width 178 height 12
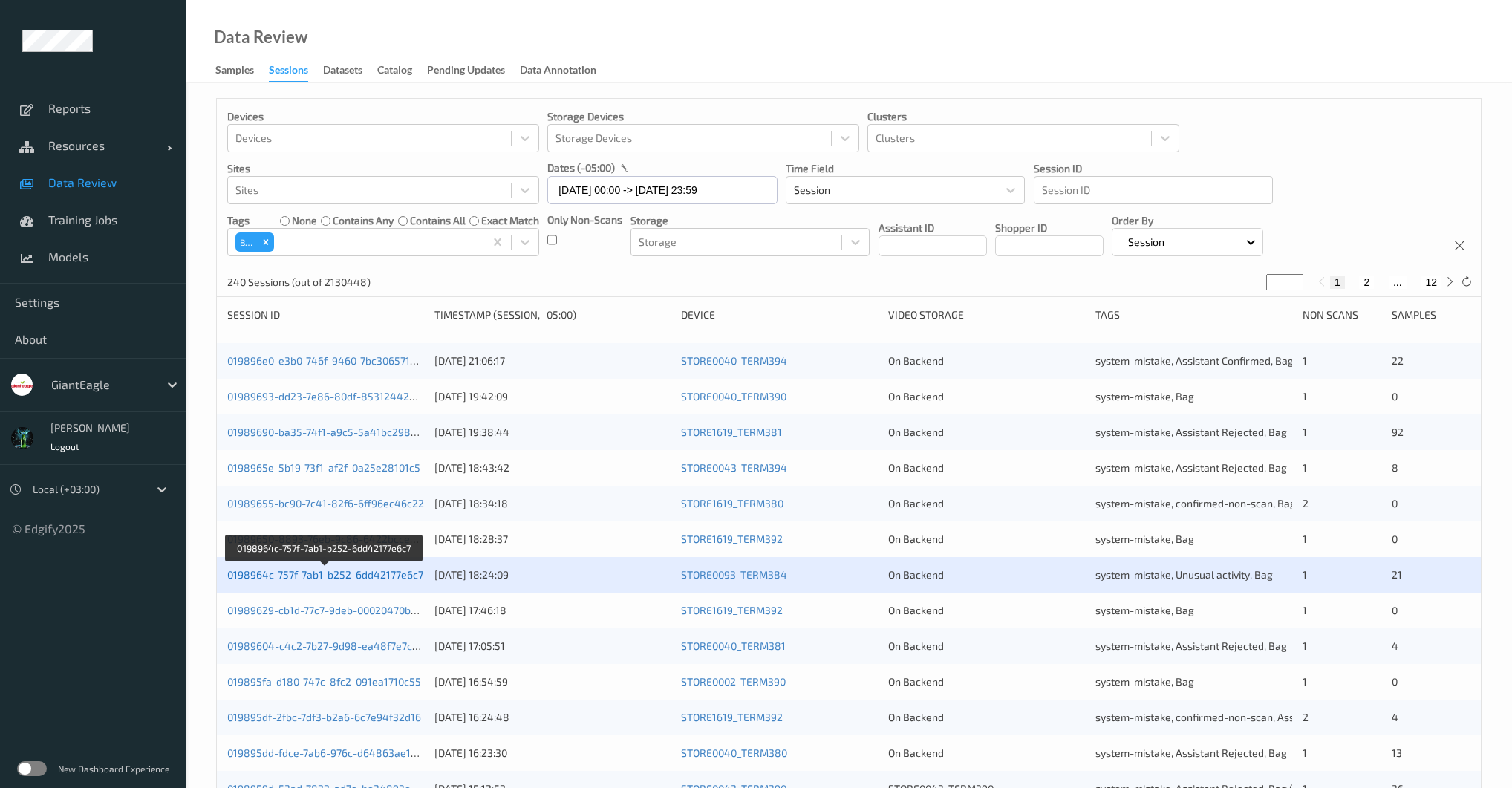
click at [330, 574] on link "0198964c-757f-7ab1-b252-6dd42177e6c7" at bounding box center [325, 574] width 196 height 12
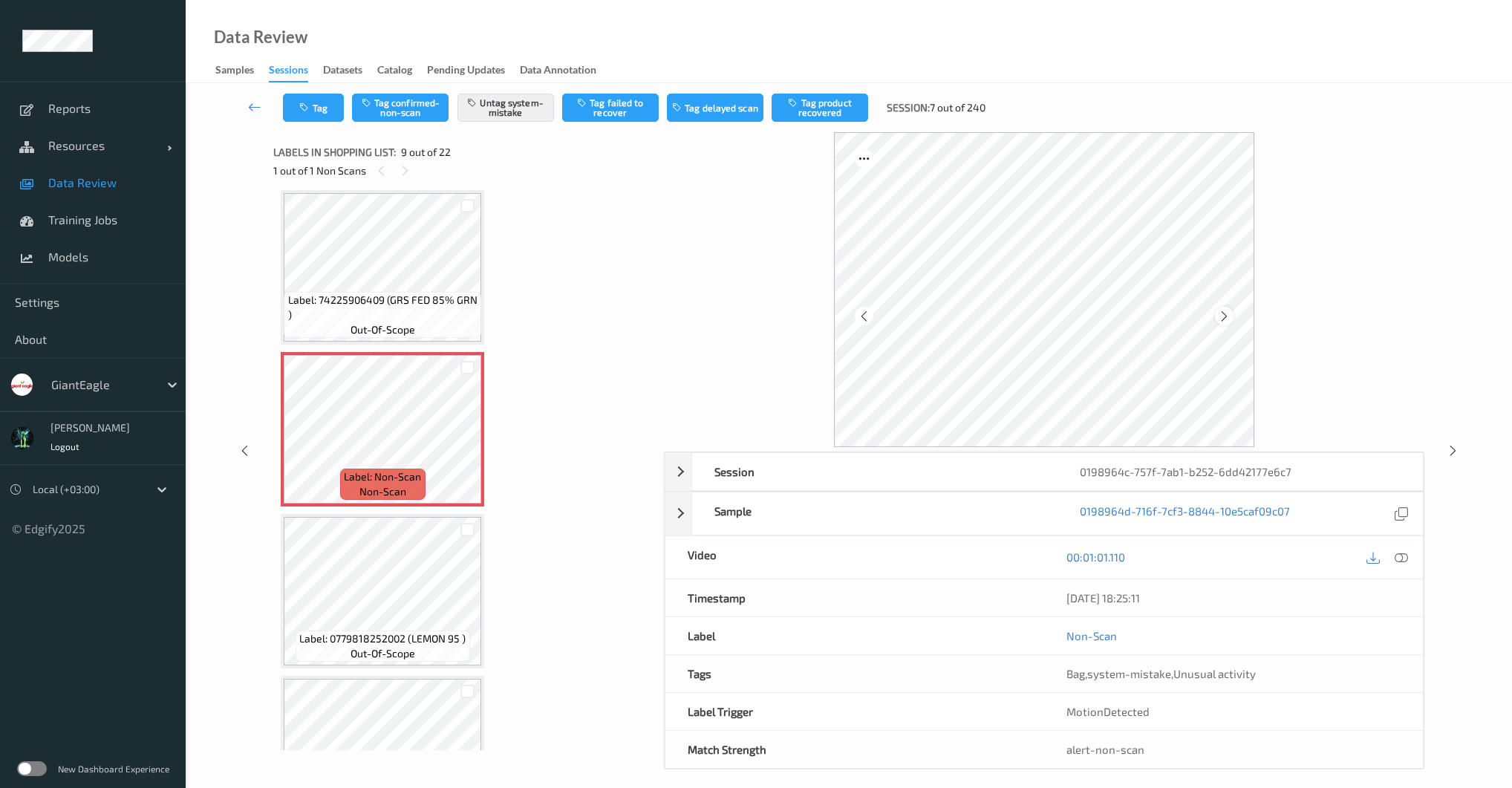
click at [1224, 314] on icon at bounding box center [1224, 316] width 12 height 13
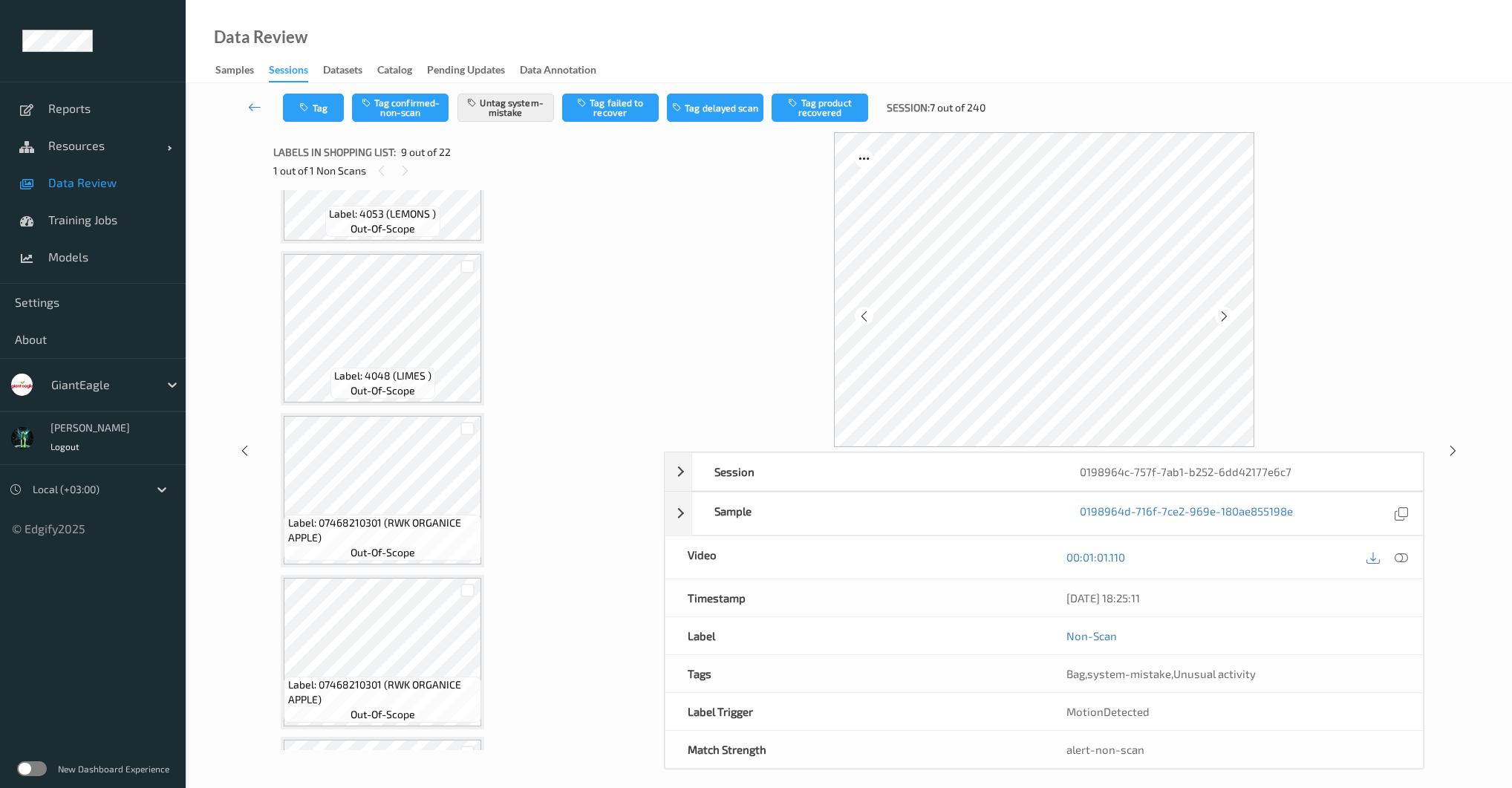
scroll to position [1996, 0]
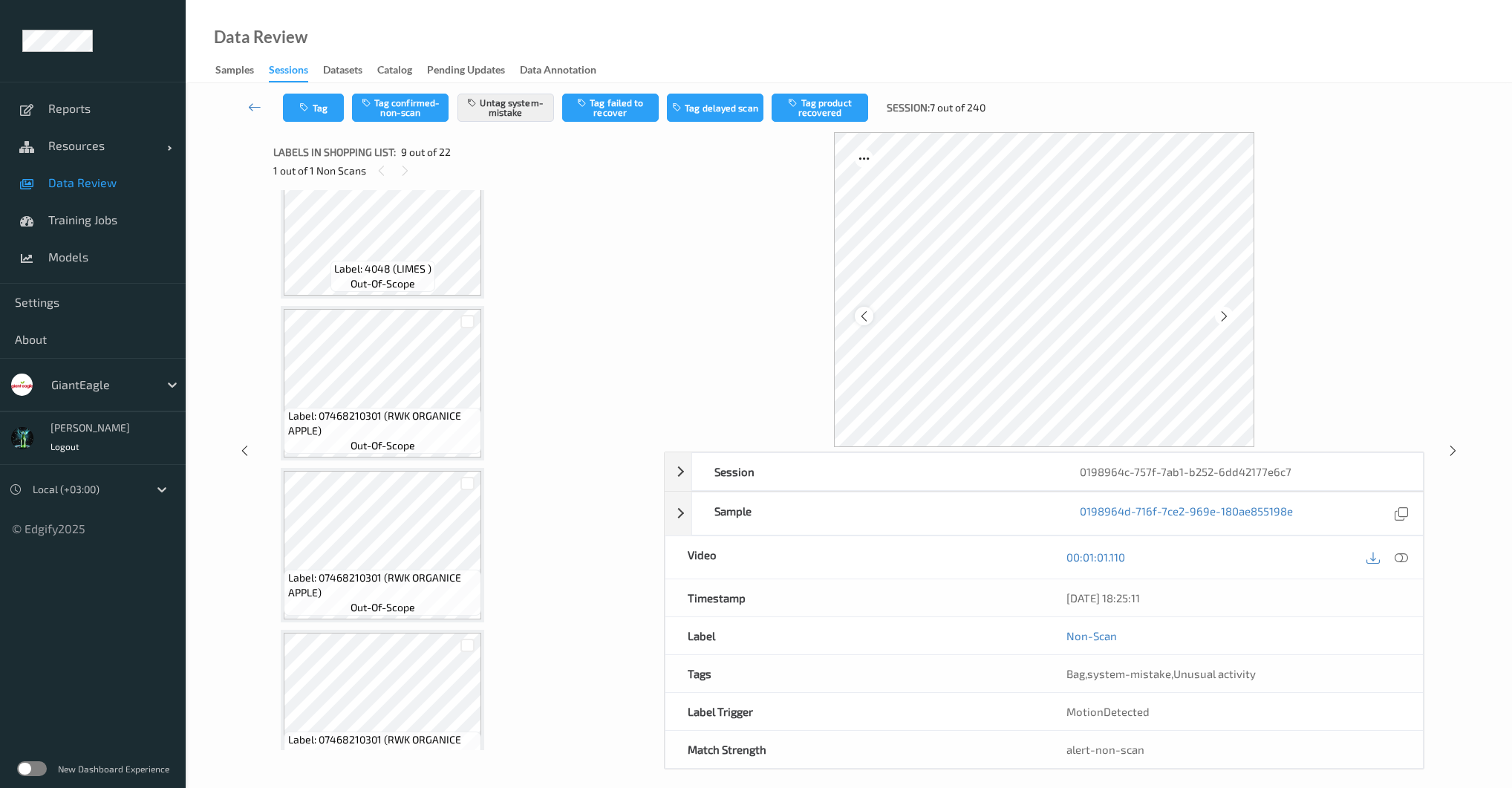
click at [868, 320] on icon at bounding box center [863, 316] width 12 height 13
click at [868, 320] on icon at bounding box center [863, 316] width 12 height 13
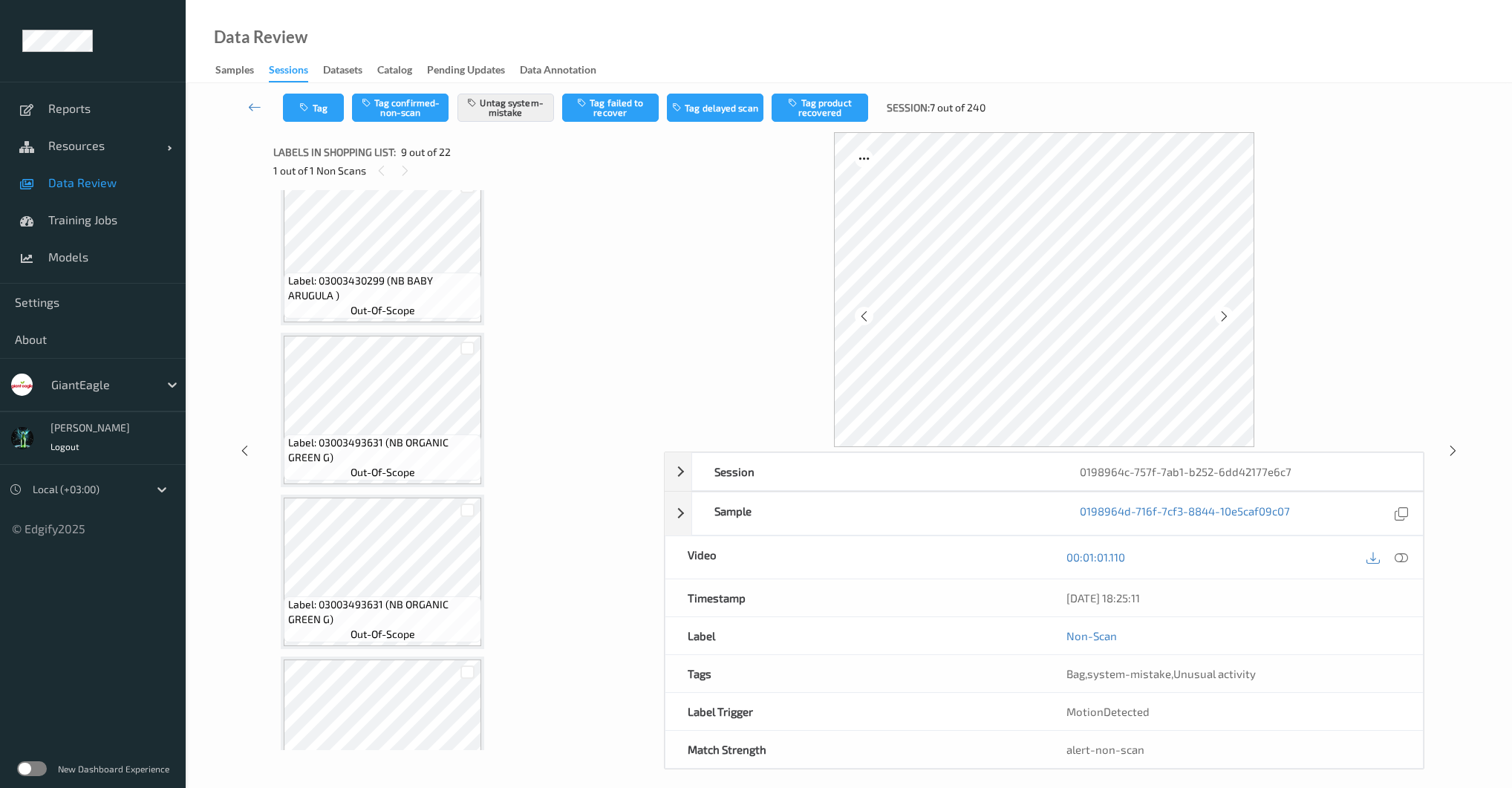
scroll to position [0, 0]
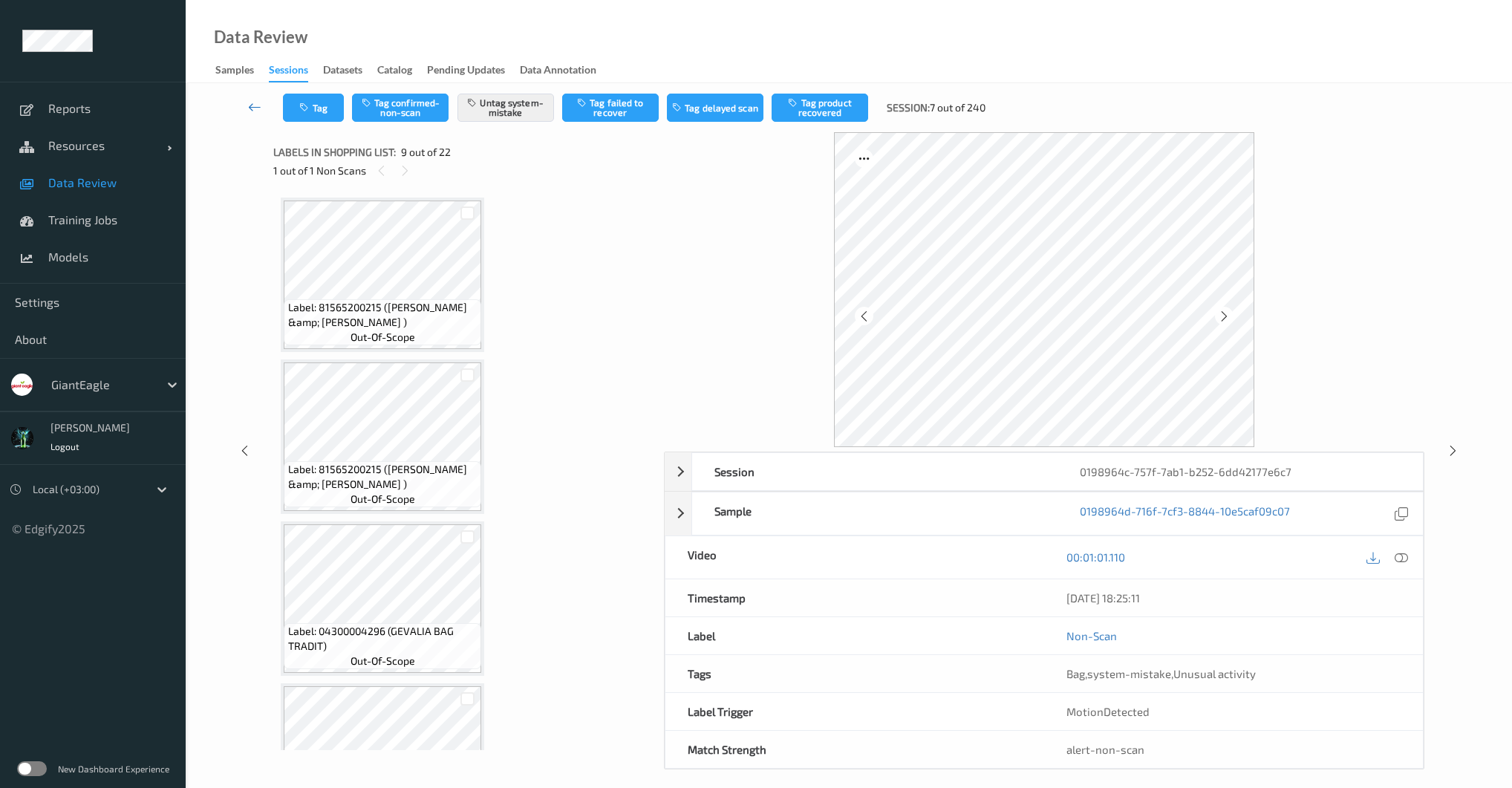
click at [262, 115] on link at bounding box center [254, 107] width 56 height 28
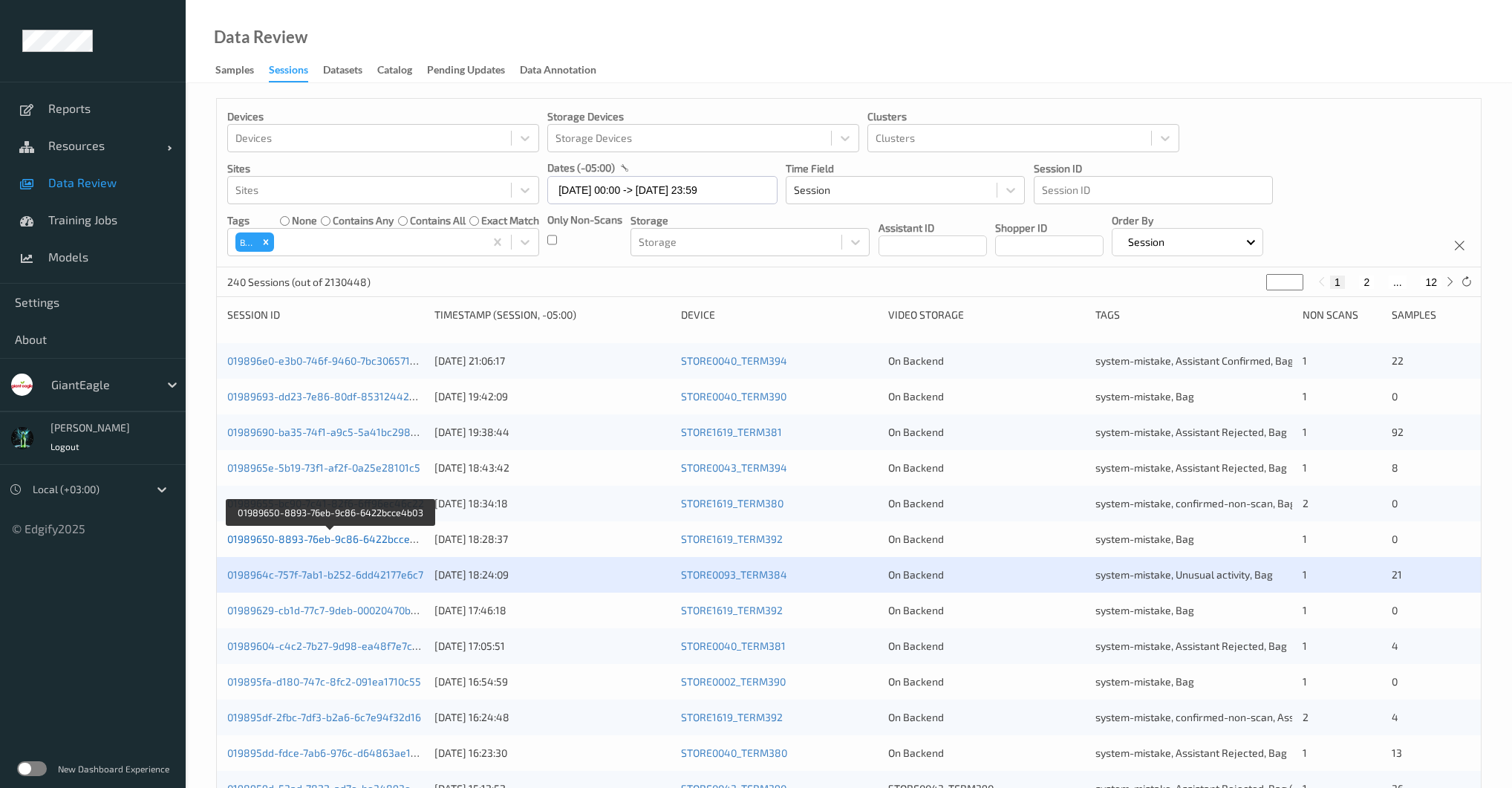
click at [393, 532] on link "01989650-8893-76eb-9c86-6422bcce4b03" at bounding box center [330, 538] width 207 height 12
